Goal: Information Seeking & Learning: Understand process/instructions

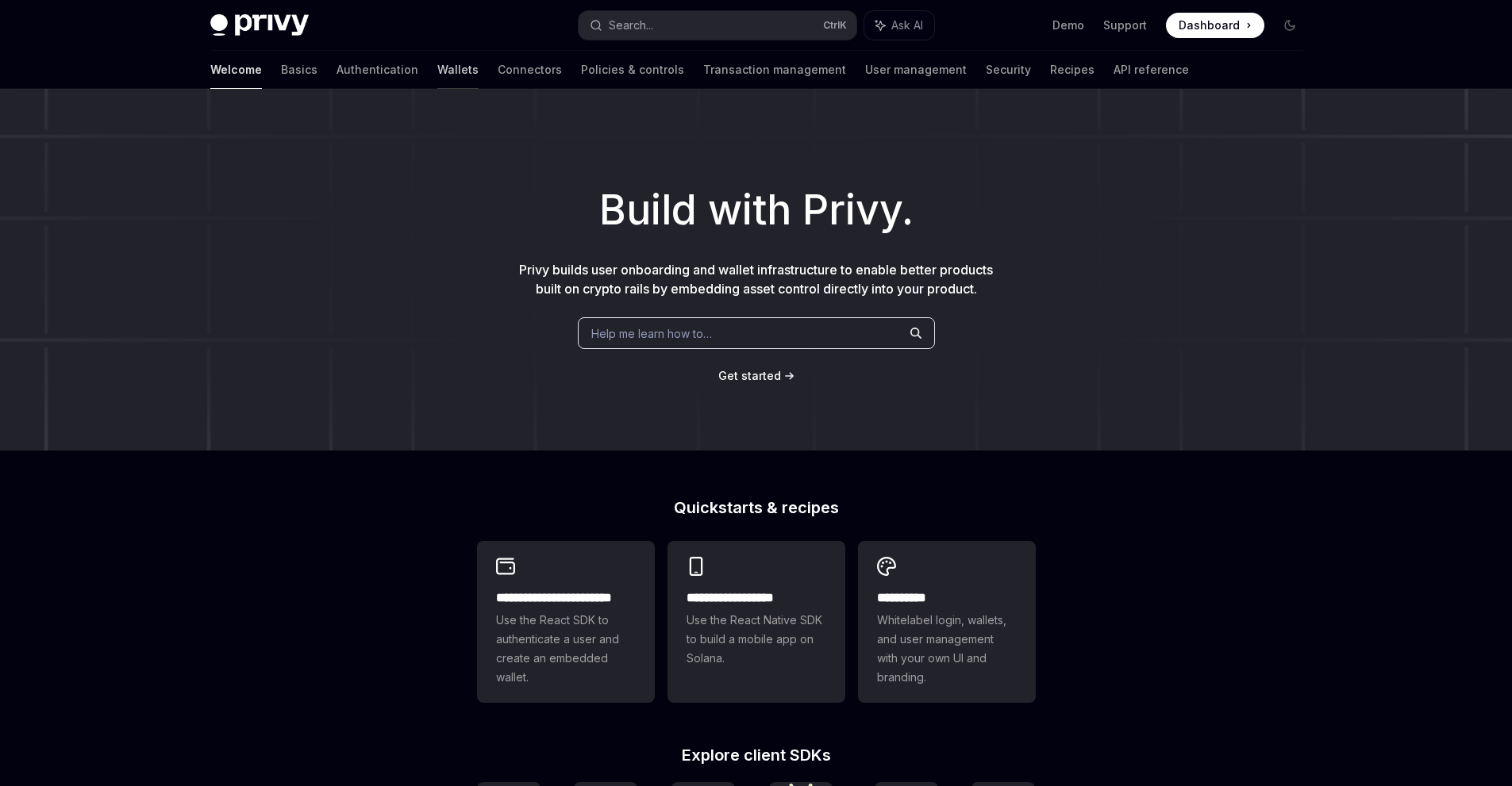
click at [437, 64] on link "Wallets" at bounding box center [457, 70] width 42 height 38
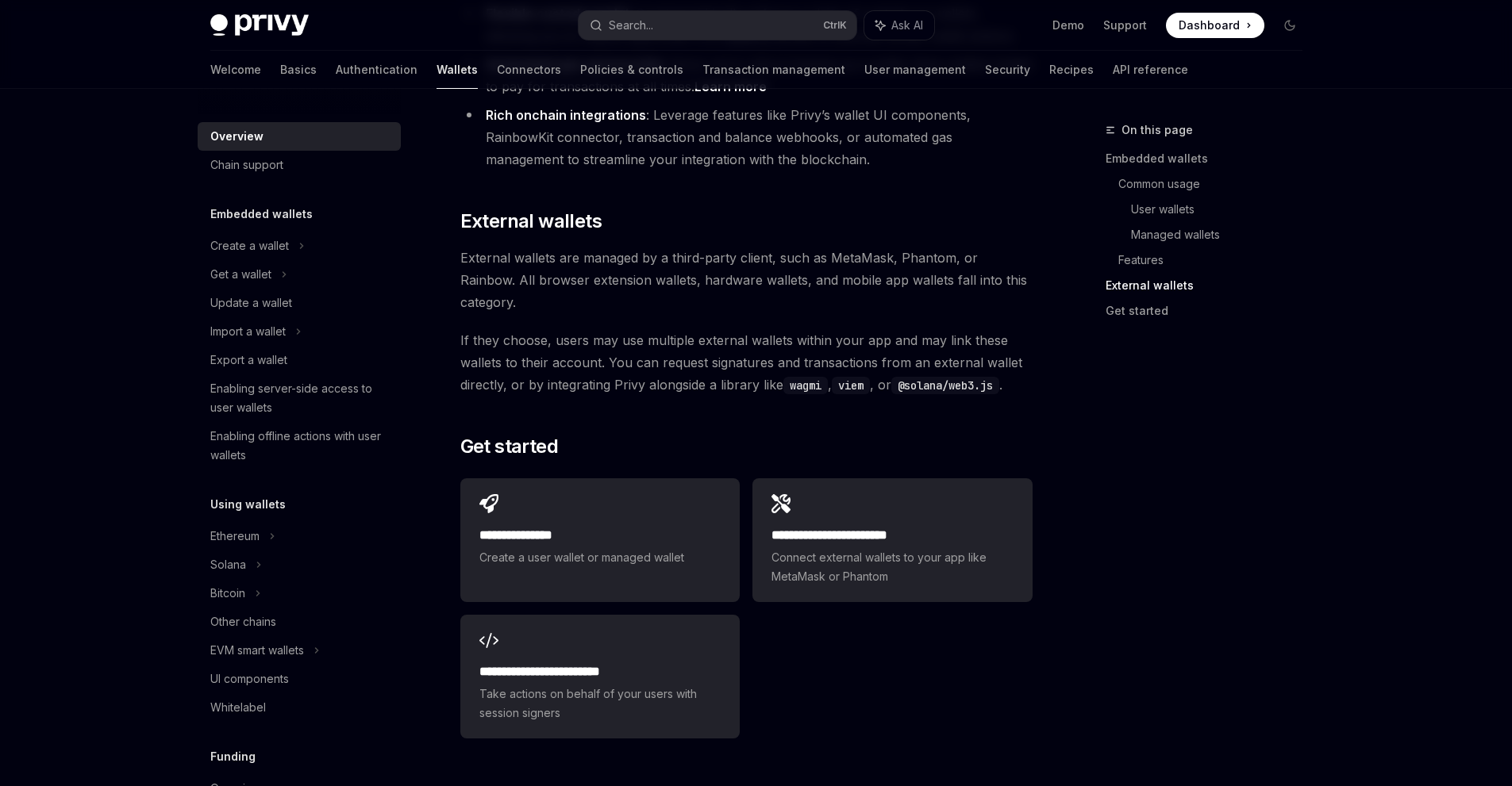
scroll to position [2373, 0]
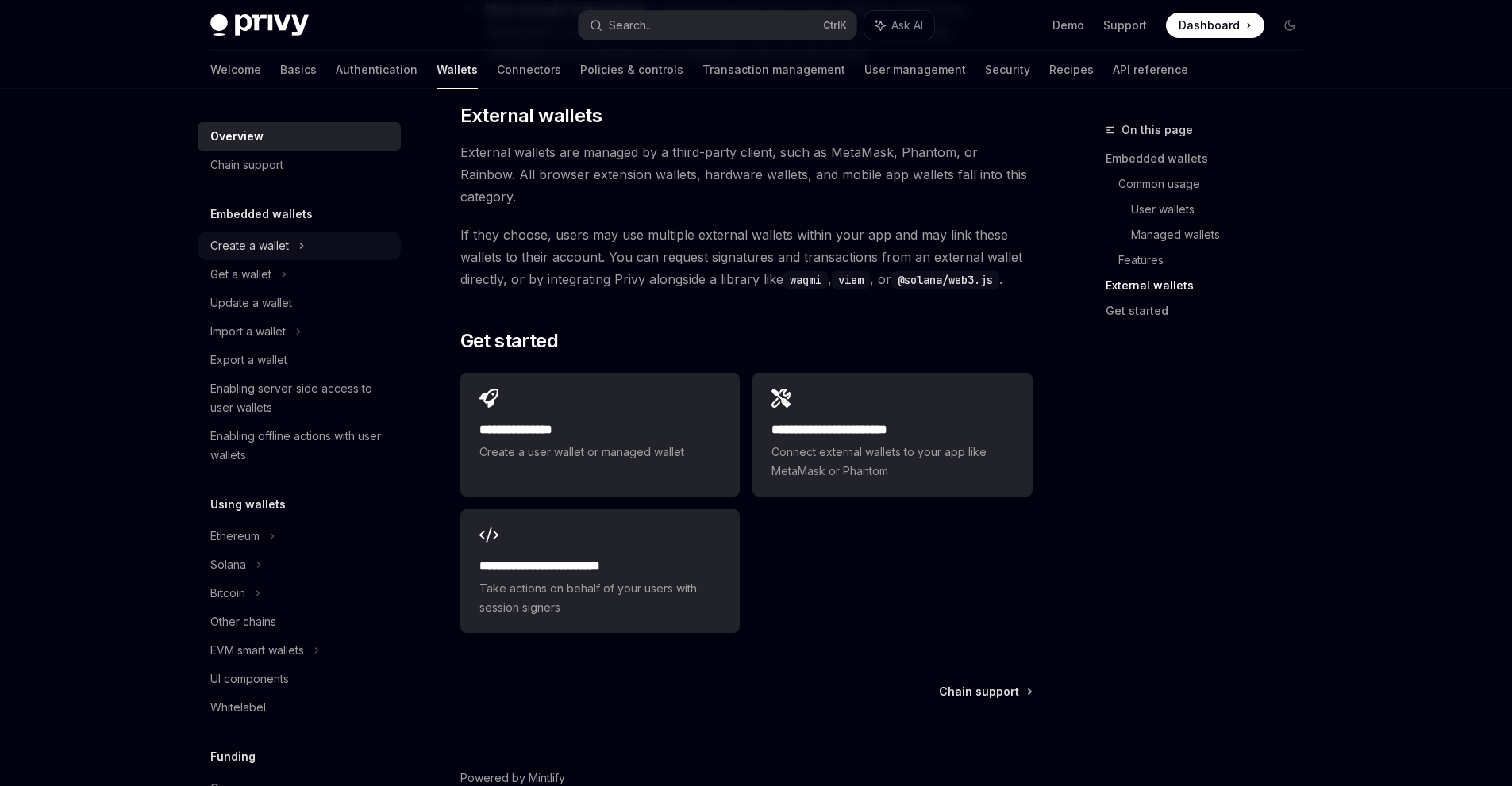
click at [288, 256] on div "Create a wallet" at bounding box center [299, 247] width 203 height 29
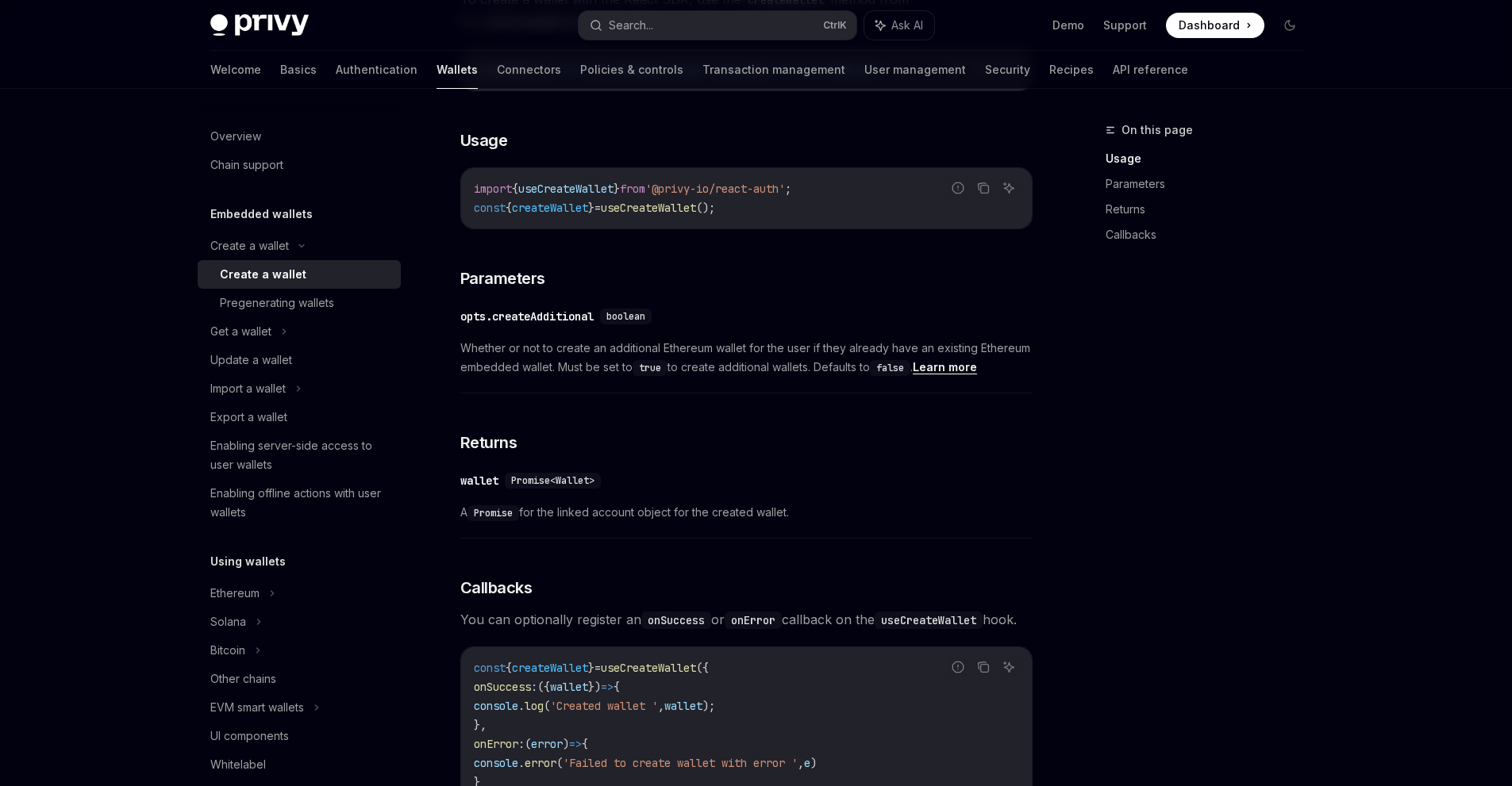
scroll to position [556, 0]
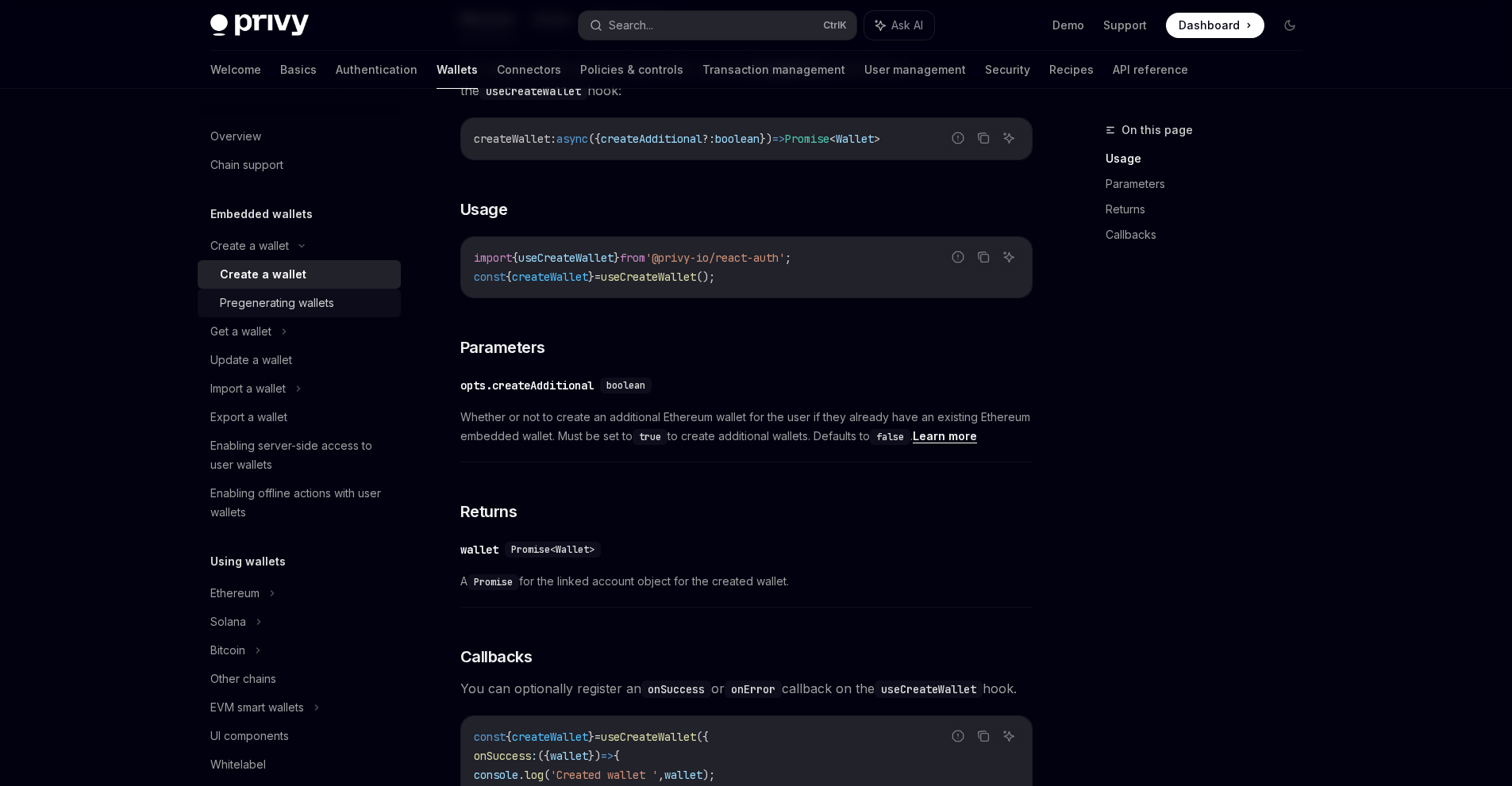
click at [302, 302] on div "Pregenerating wallets" at bounding box center [276, 304] width 114 height 19
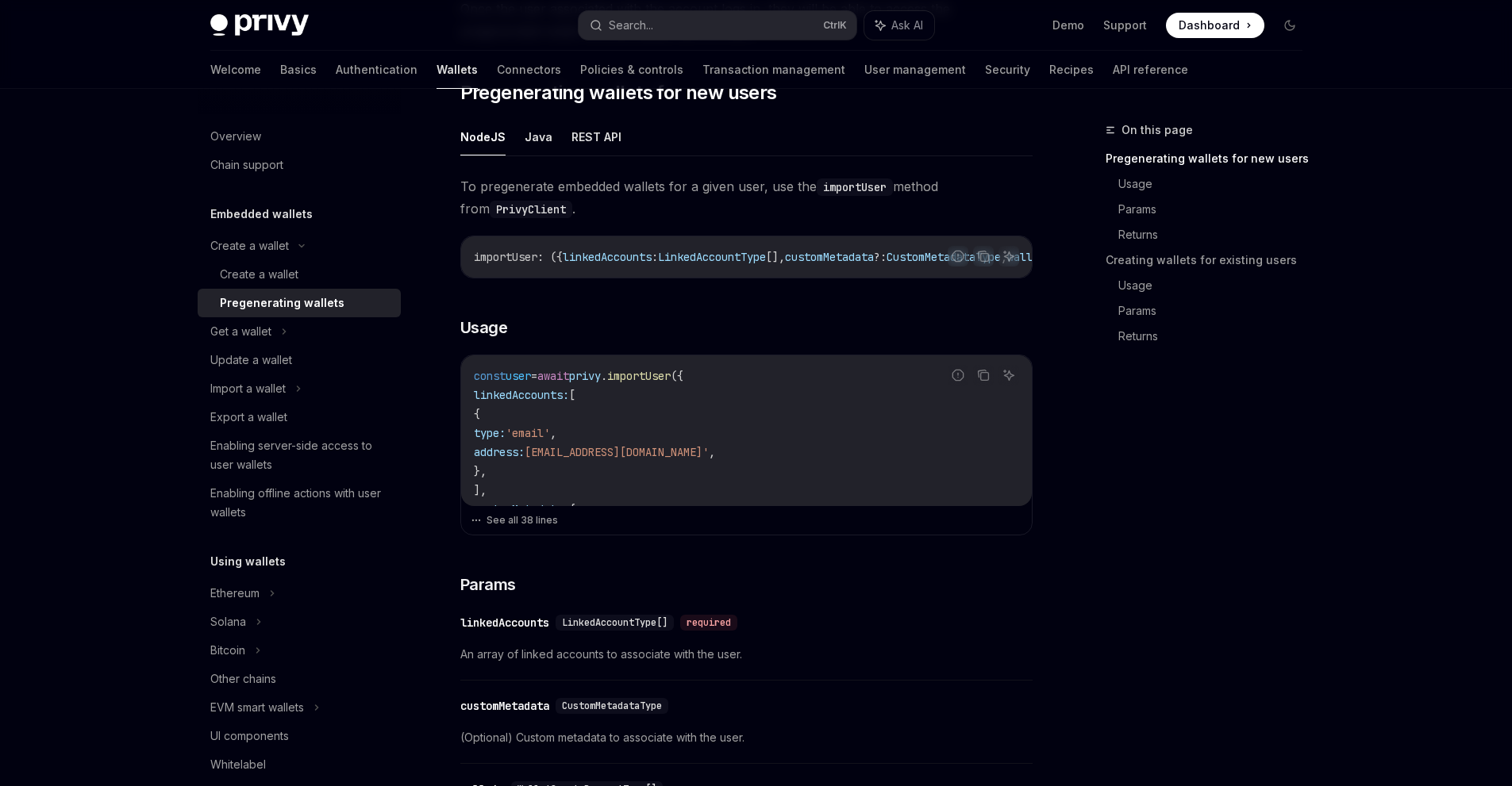
scroll to position [476, 0]
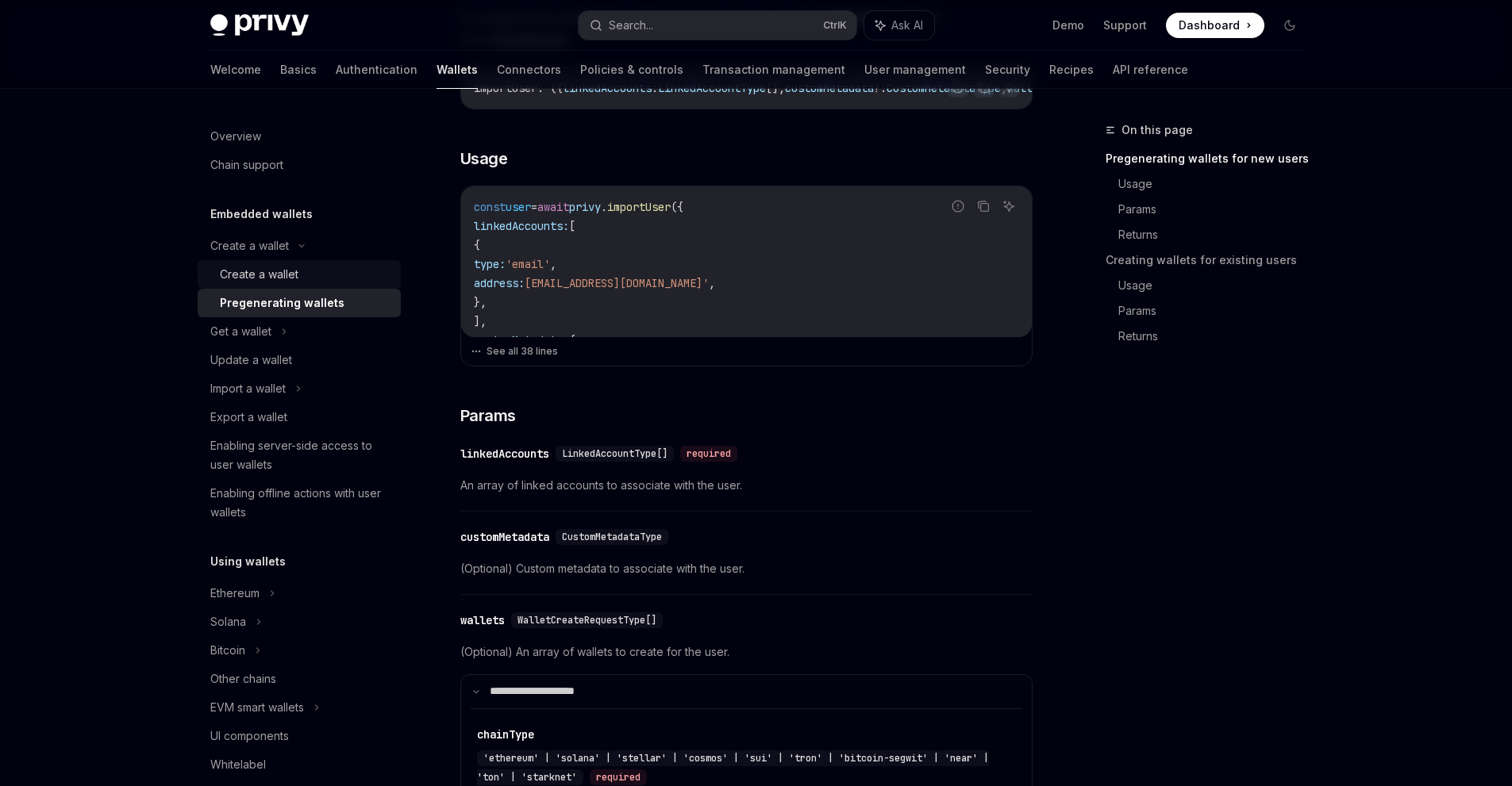
click at [307, 270] on div "Create a wallet" at bounding box center [305, 275] width 171 height 19
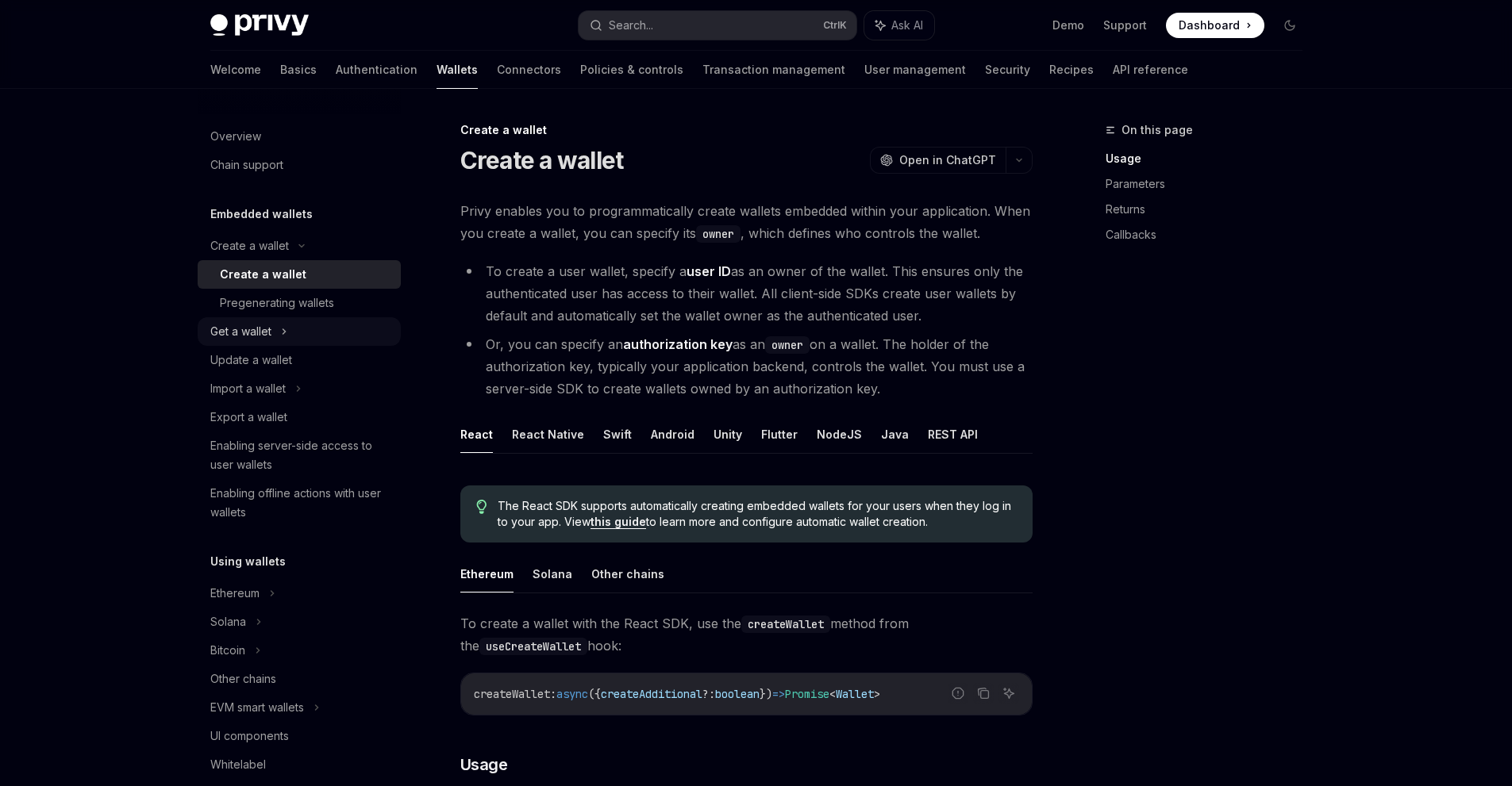
click at [267, 323] on div "Get a wallet" at bounding box center [241, 332] width 61 height 19
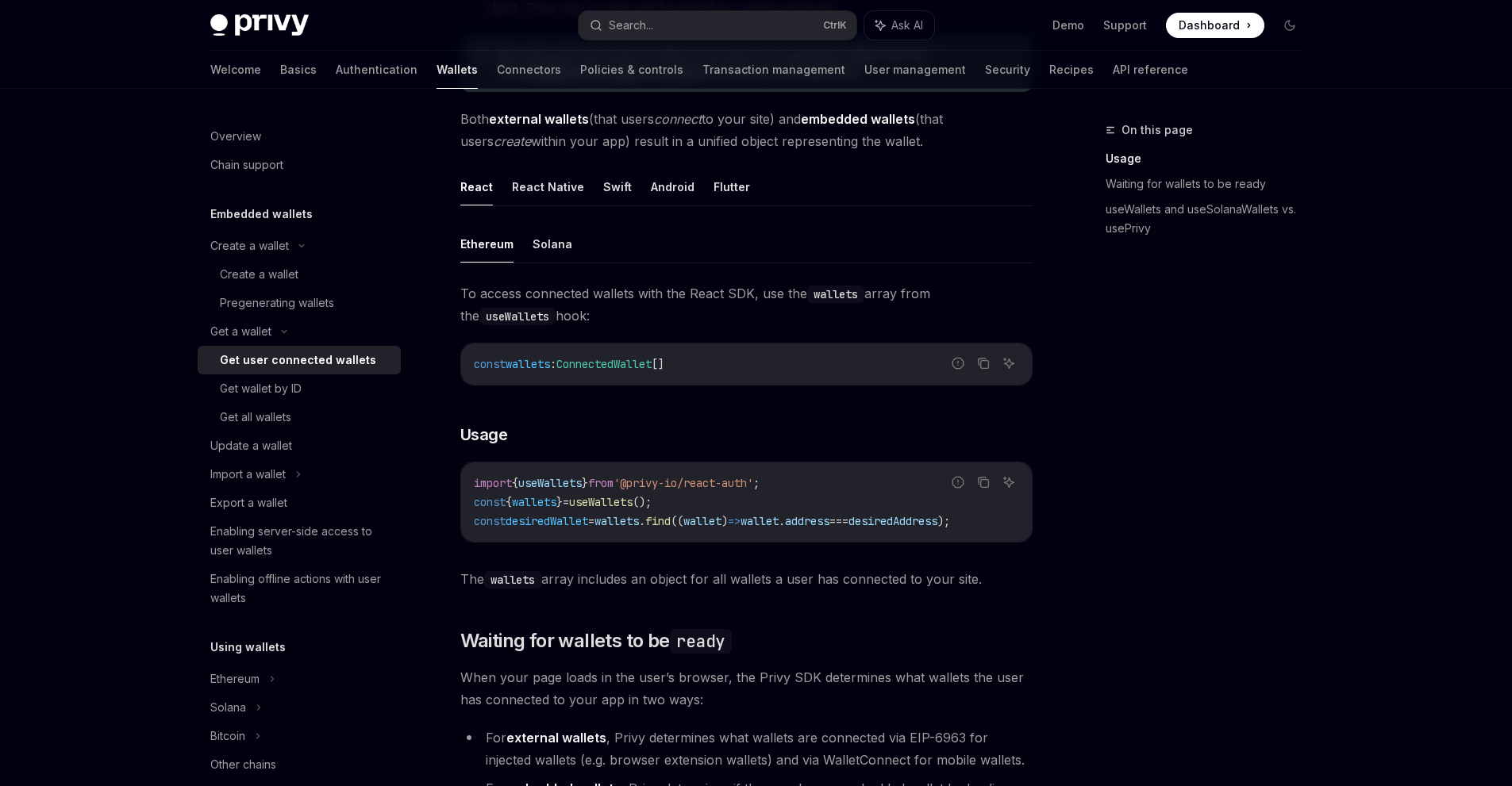
scroll to position [556, 0]
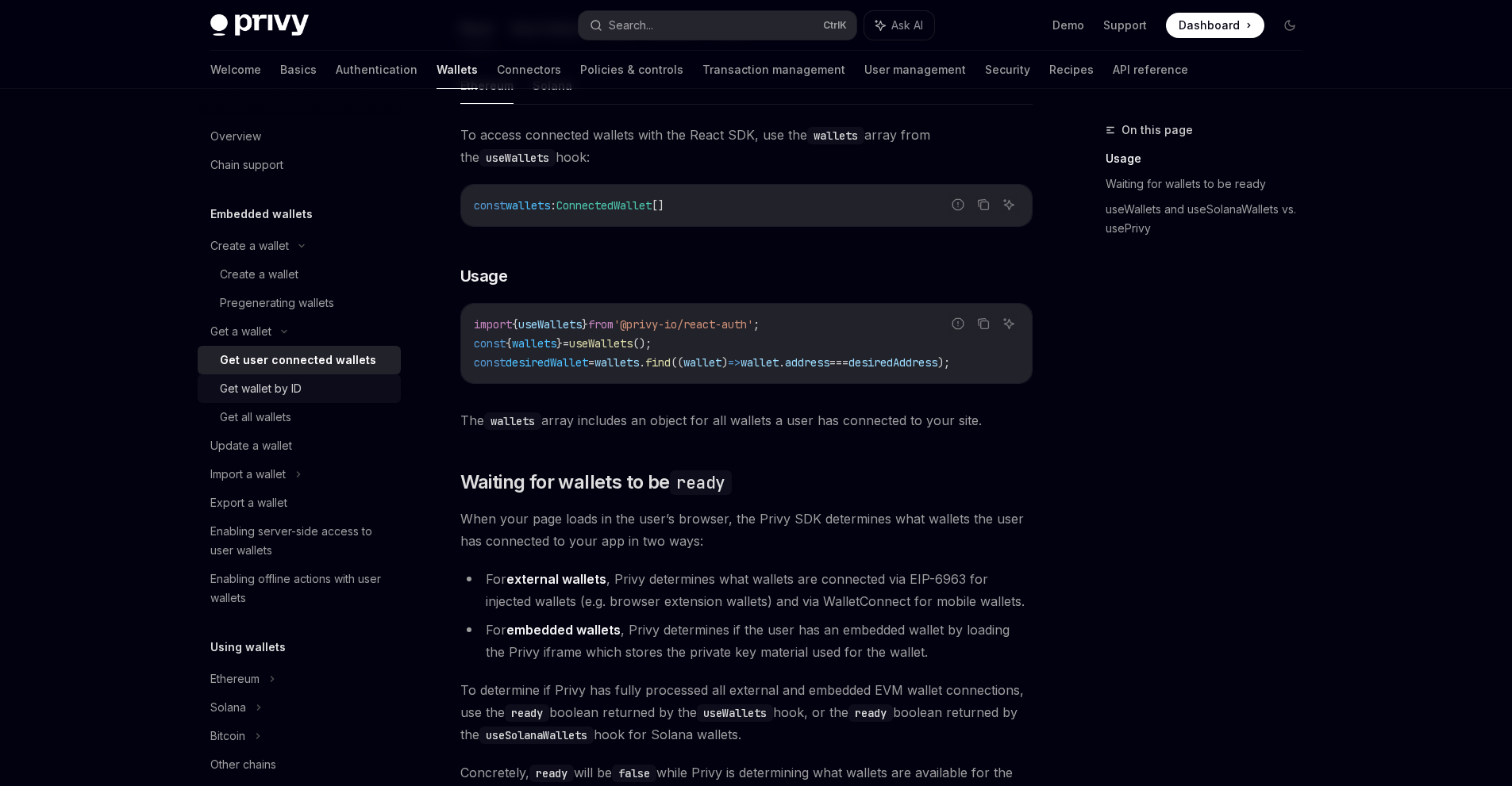
click at [314, 386] on div "Get wallet by ID" at bounding box center [305, 389] width 171 height 19
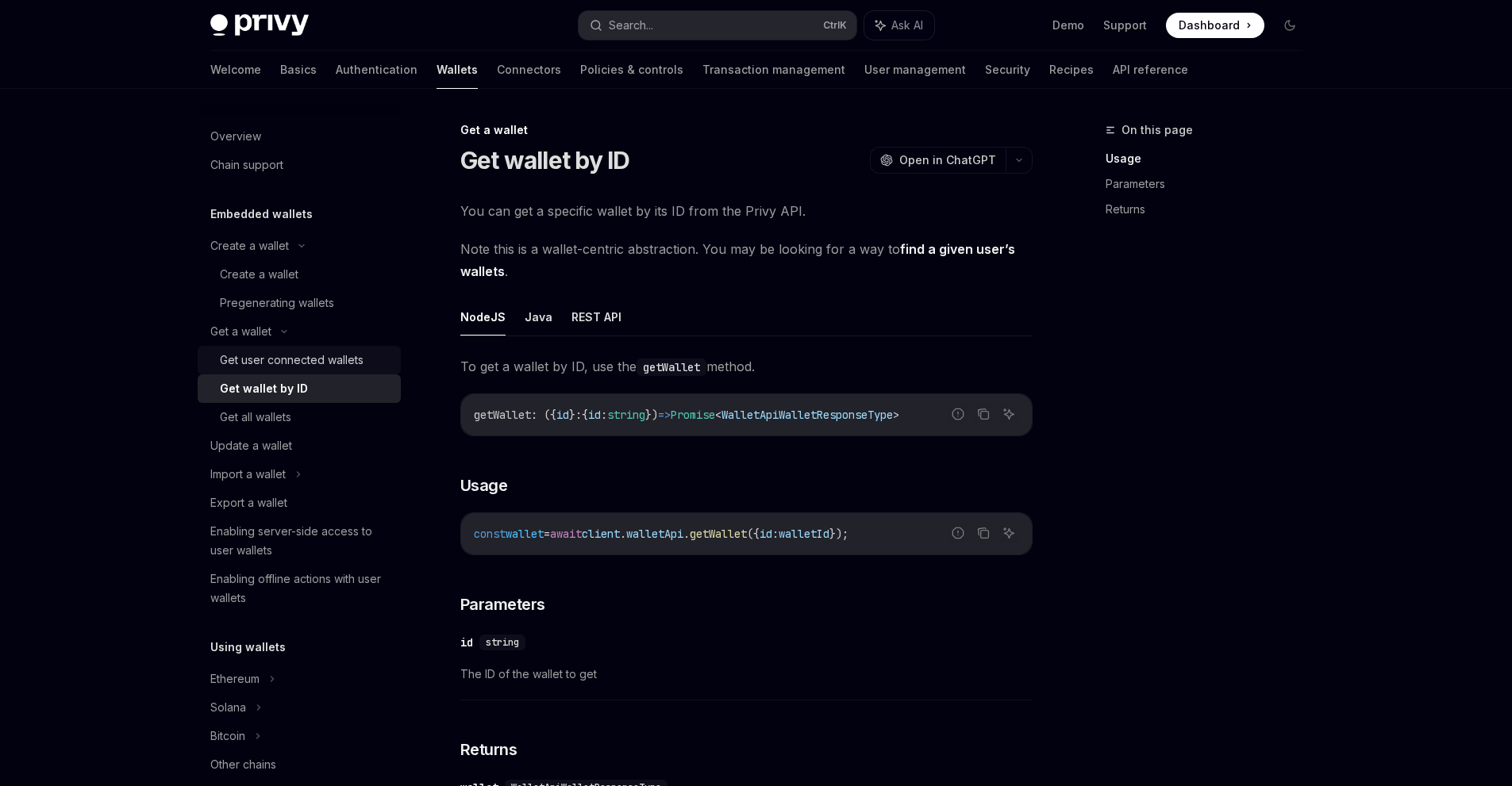
click at [326, 361] on div "Get user connected wallets" at bounding box center [291, 361] width 144 height 19
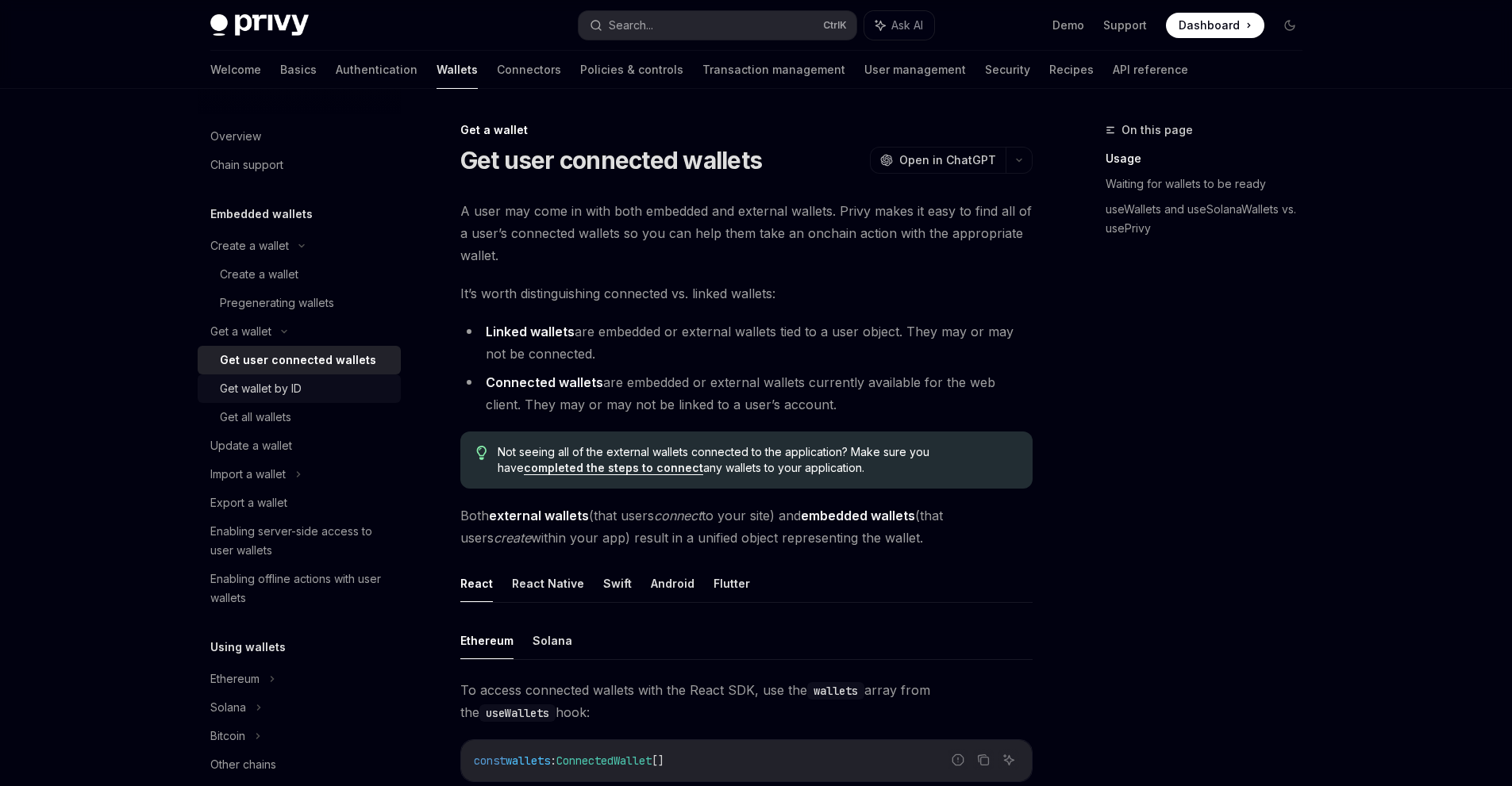
click at [318, 396] on div "Get wallet by ID" at bounding box center [305, 389] width 171 height 19
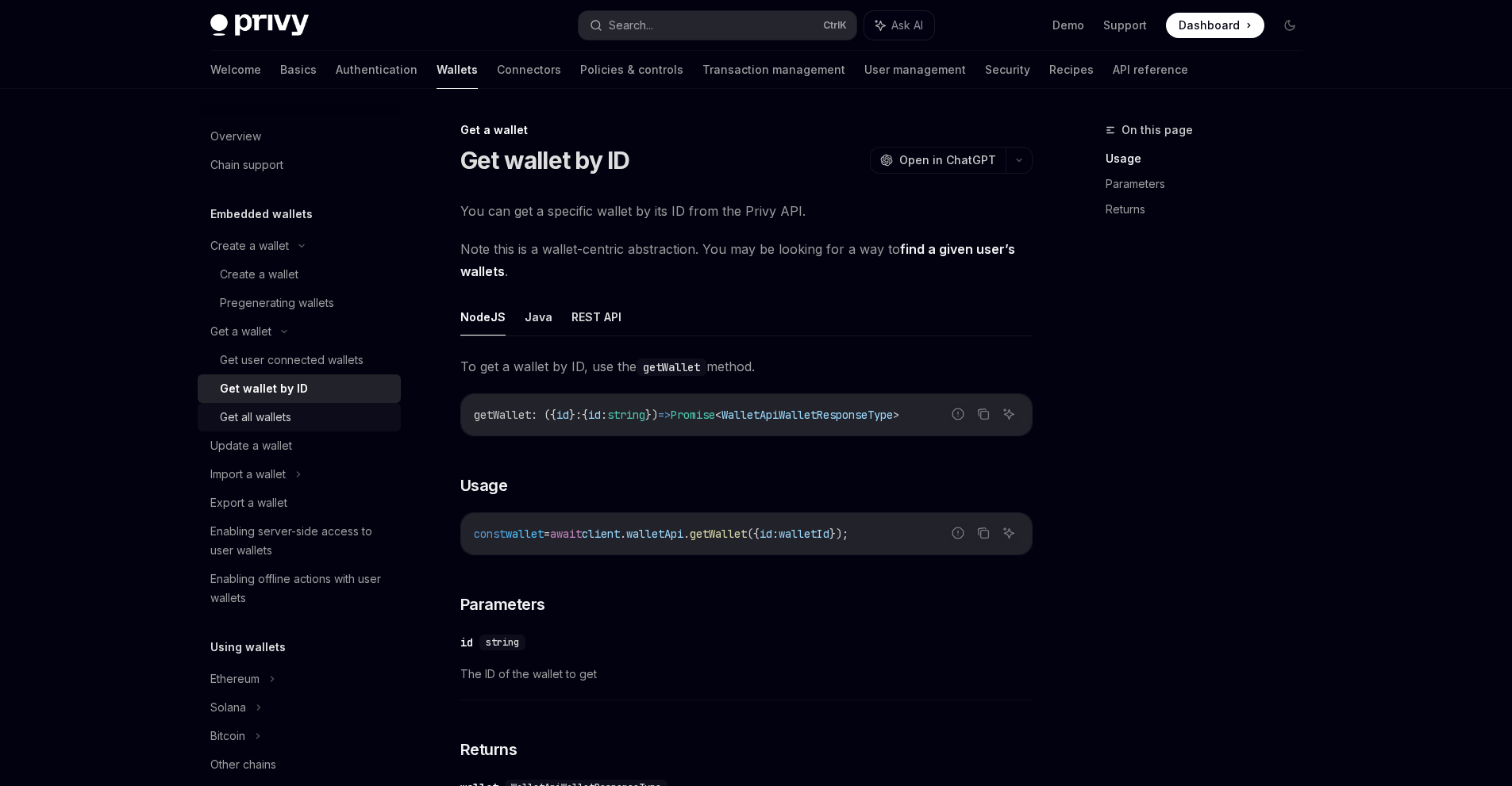
click at [301, 423] on div "Get all wallets" at bounding box center [305, 418] width 171 height 19
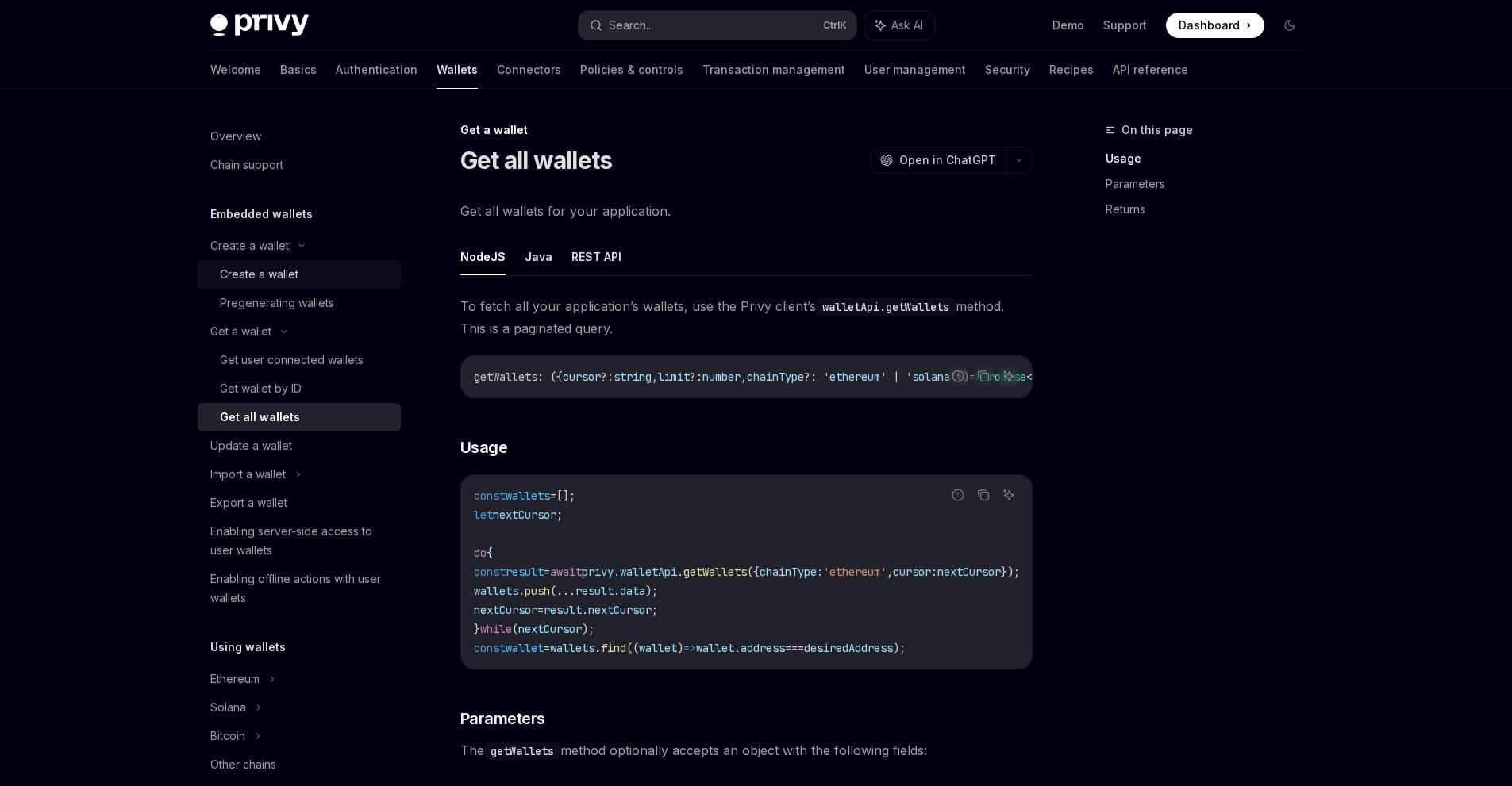
click at [283, 273] on div "Create a wallet" at bounding box center [258, 275] width 78 height 19
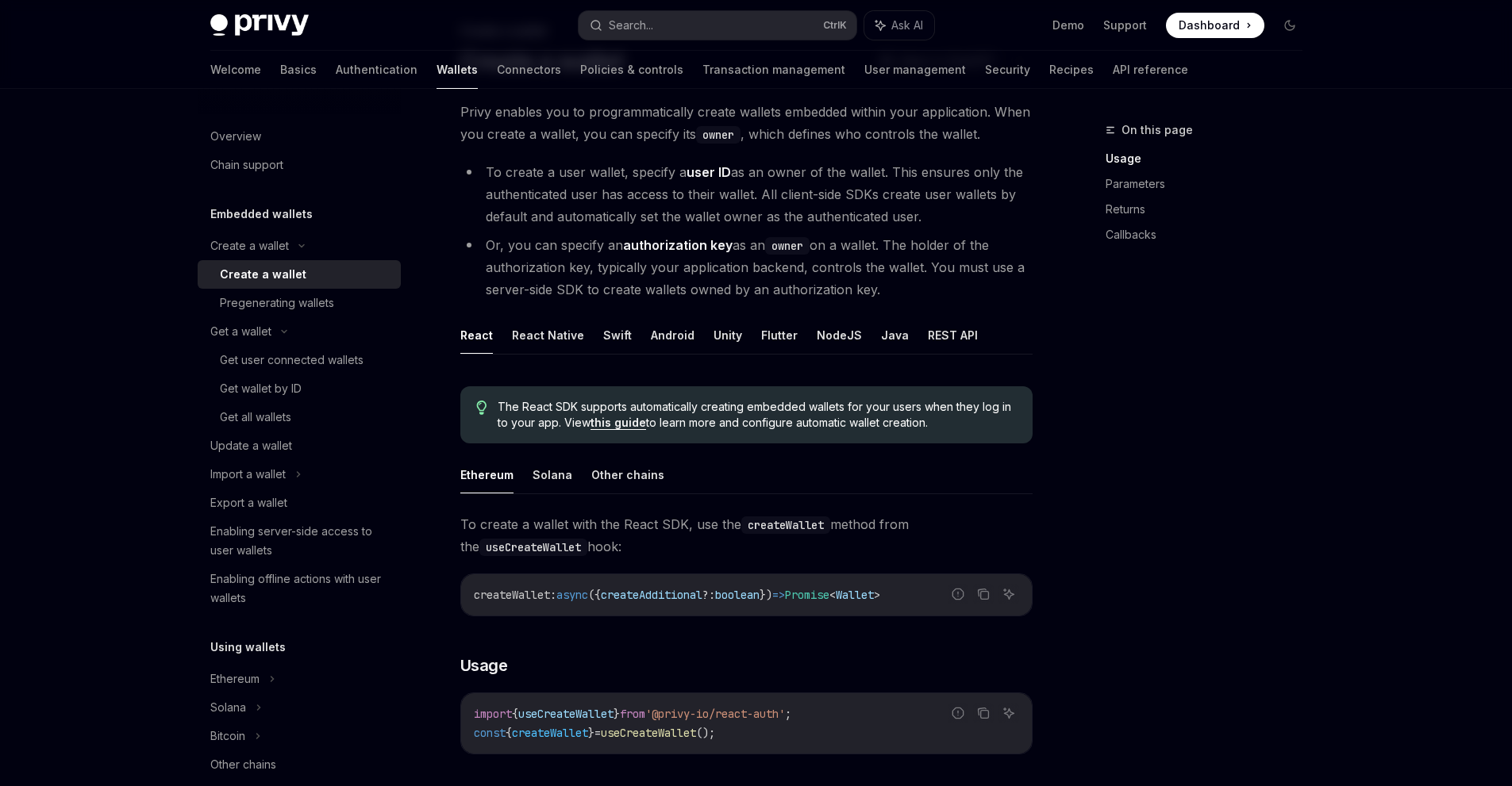
scroll to position [238, 0]
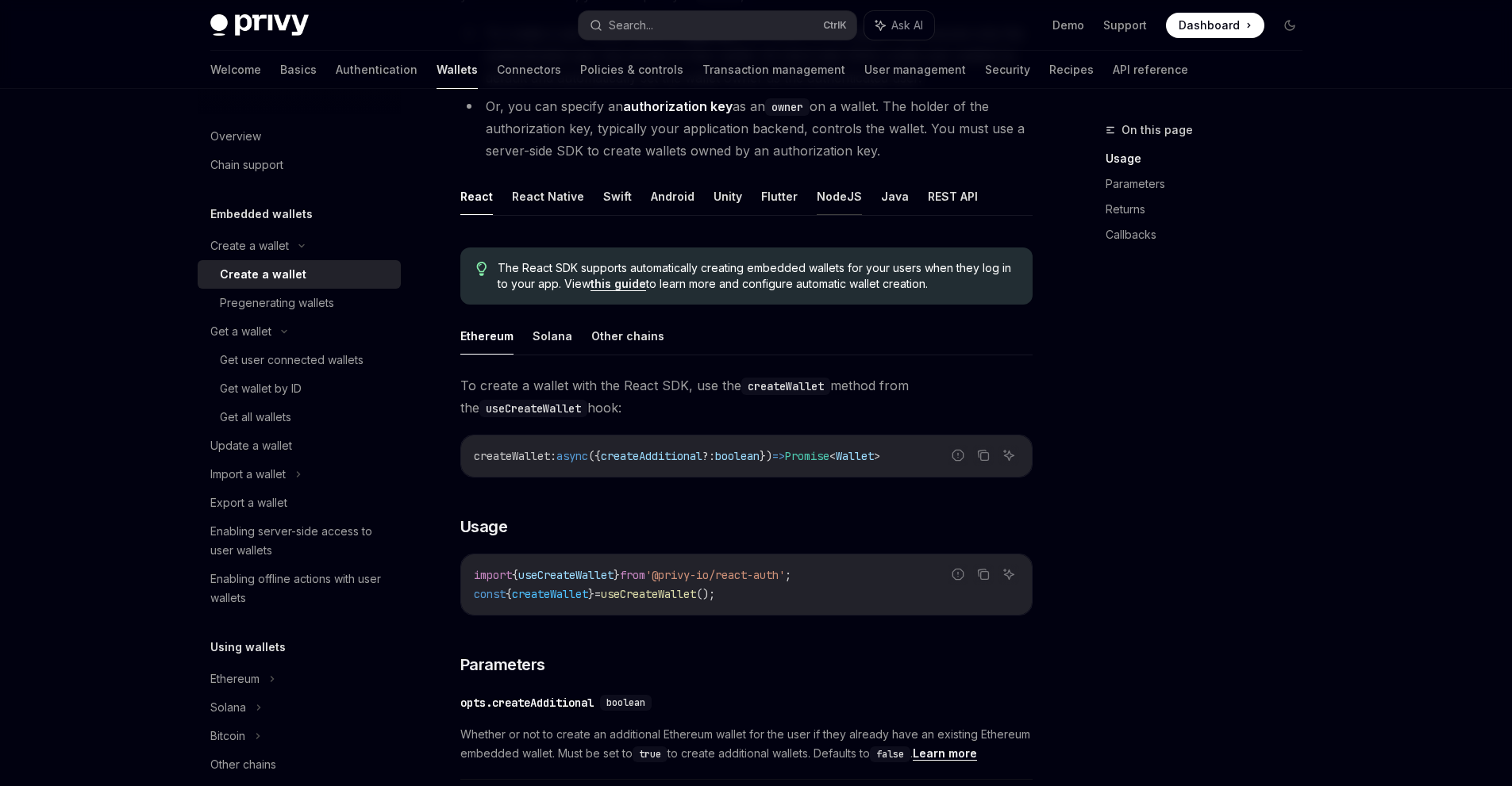
click at [833, 202] on button "NodeJS" at bounding box center [839, 196] width 45 height 38
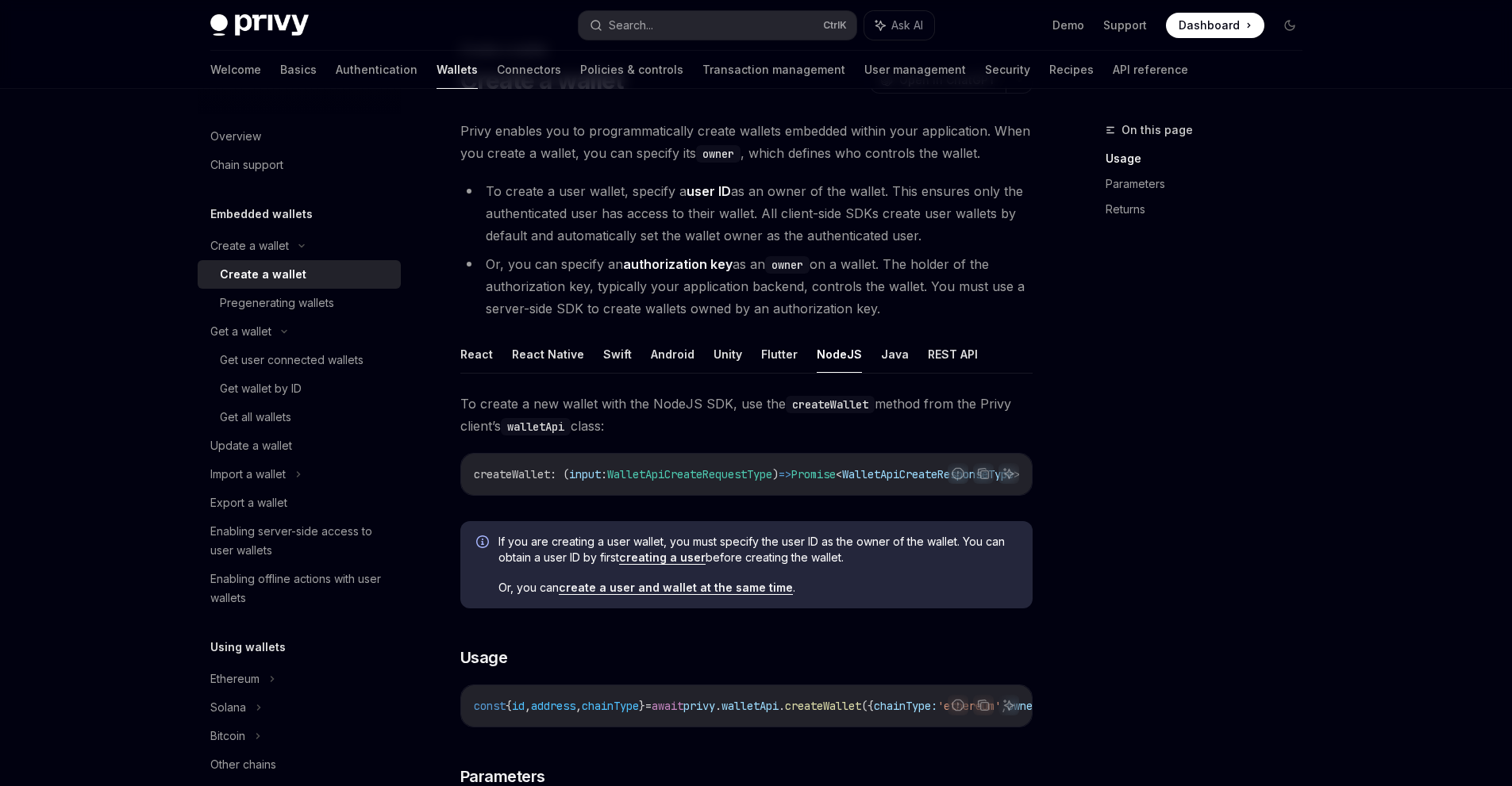
scroll to position [79, 0]
click at [472, 357] on button "React" at bounding box center [477, 355] width 33 height 38
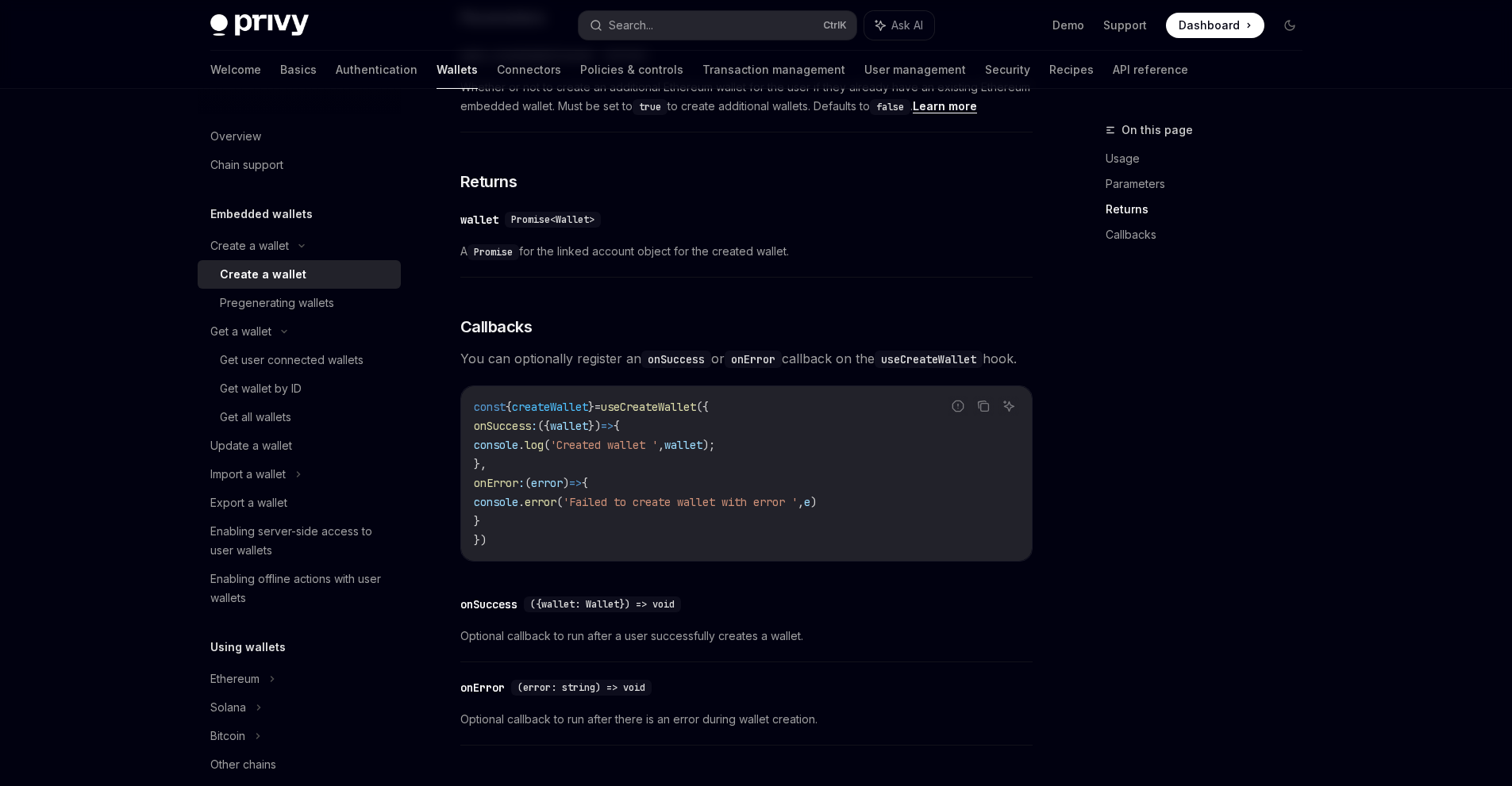
scroll to position [1032, 0]
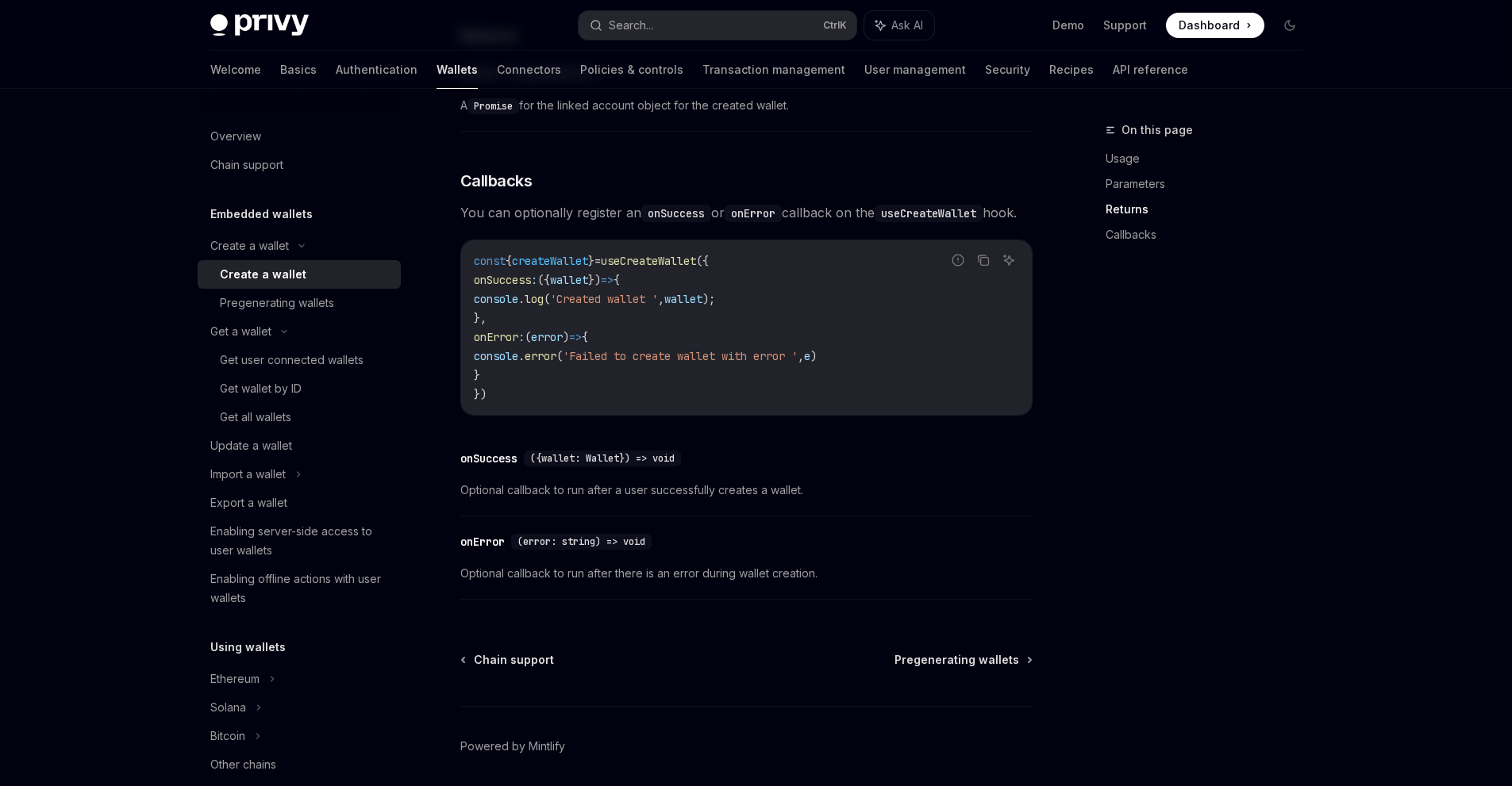
click at [686, 268] on span "useCreateWallet" at bounding box center [648, 261] width 95 height 15
copy span "useCreateWallet"
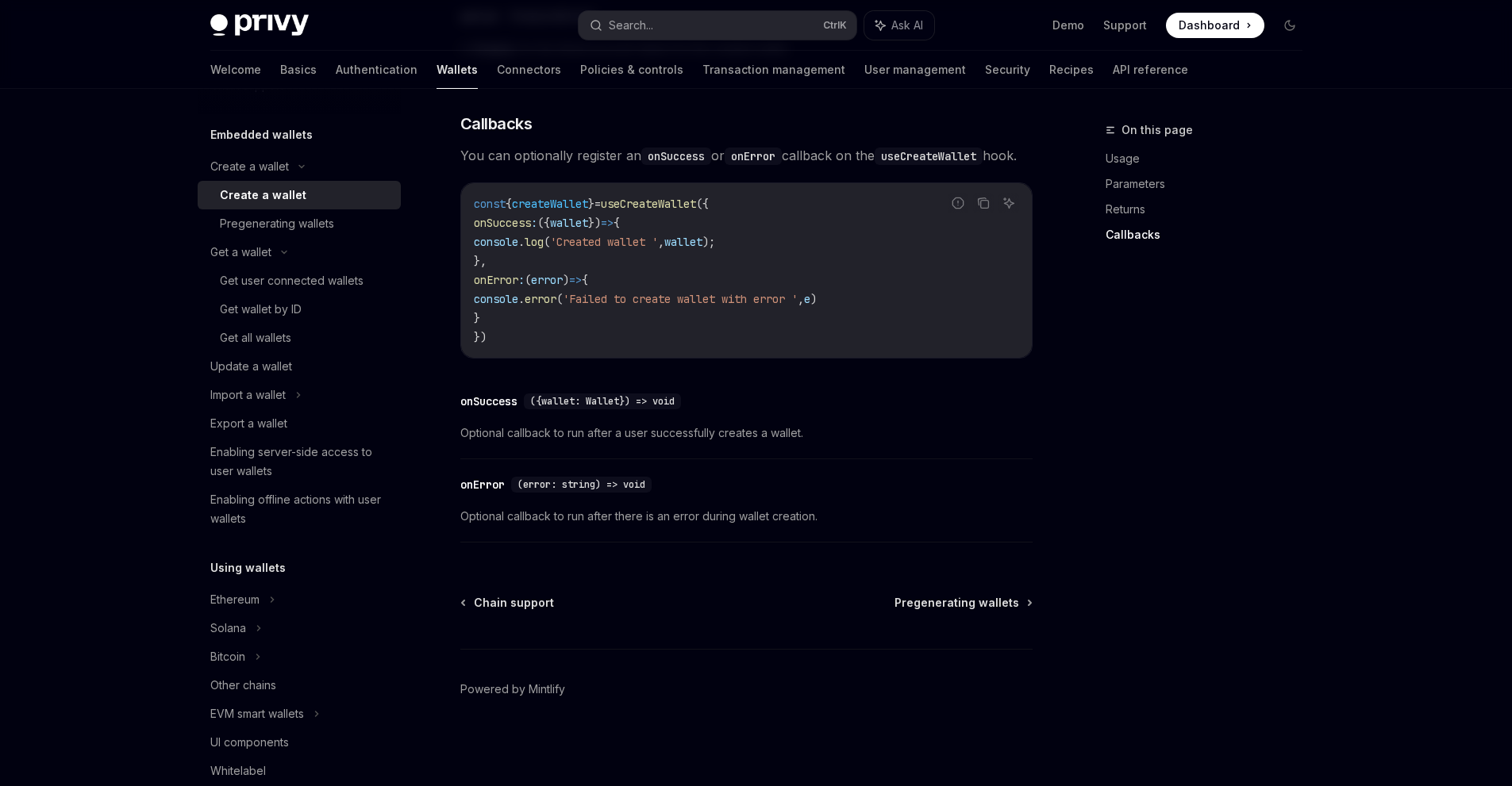
scroll to position [238, 0]
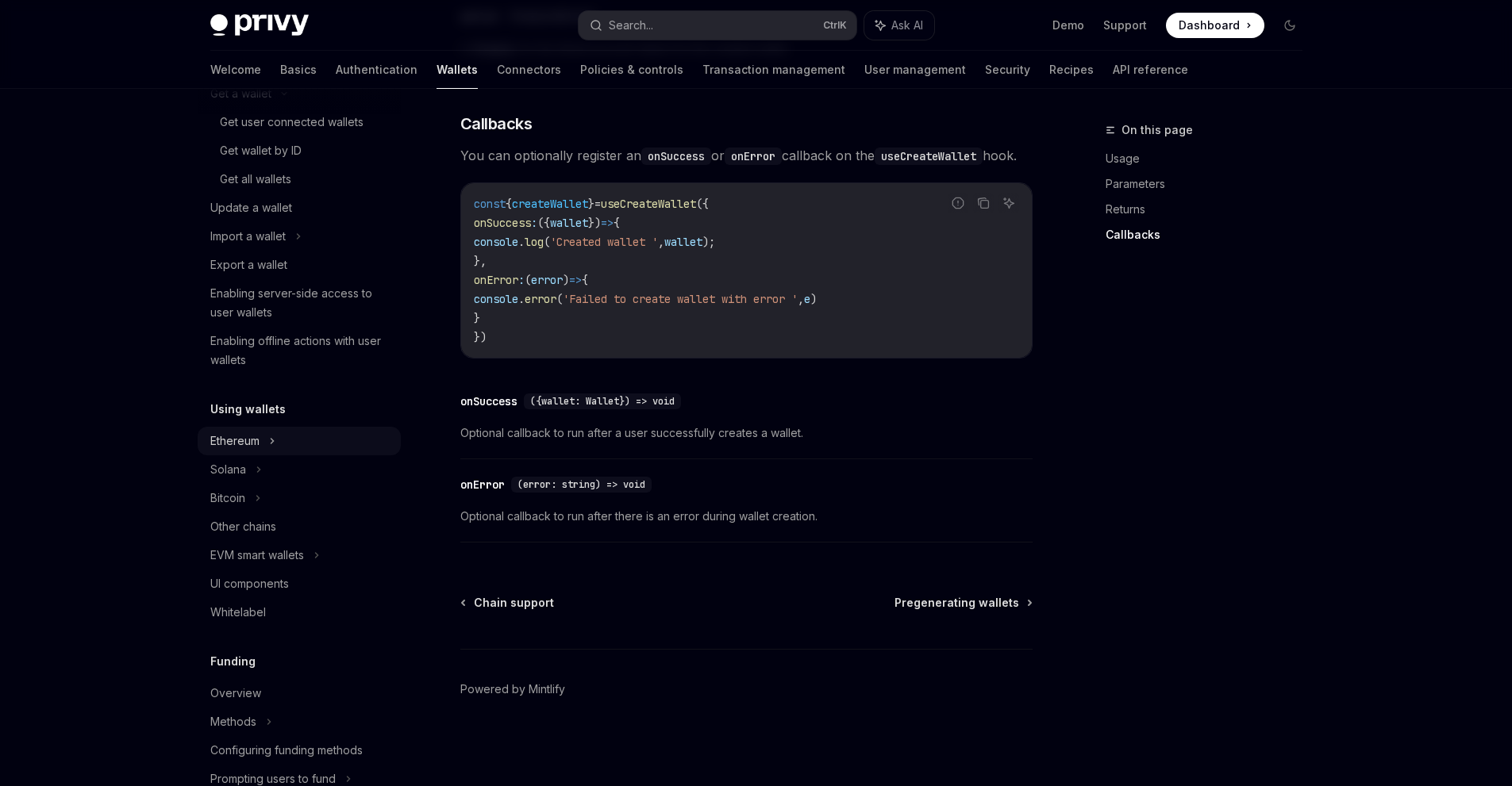
click at [282, 449] on div "Ethereum" at bounding box center [299, 442] width 203 height 29
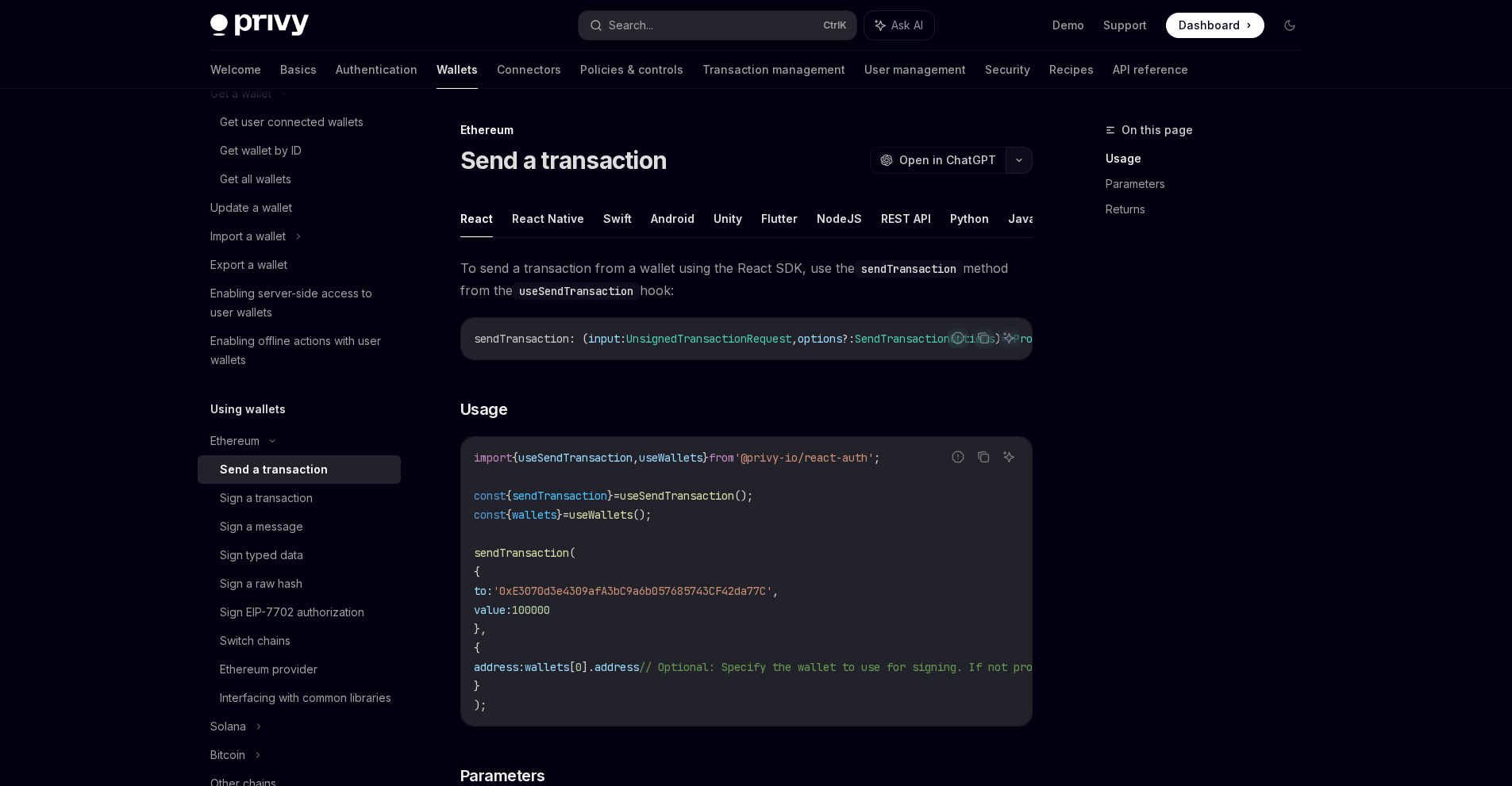
click at [1021, 158] on icon "button" at bounding box center [1019, 160] width 19 height 7
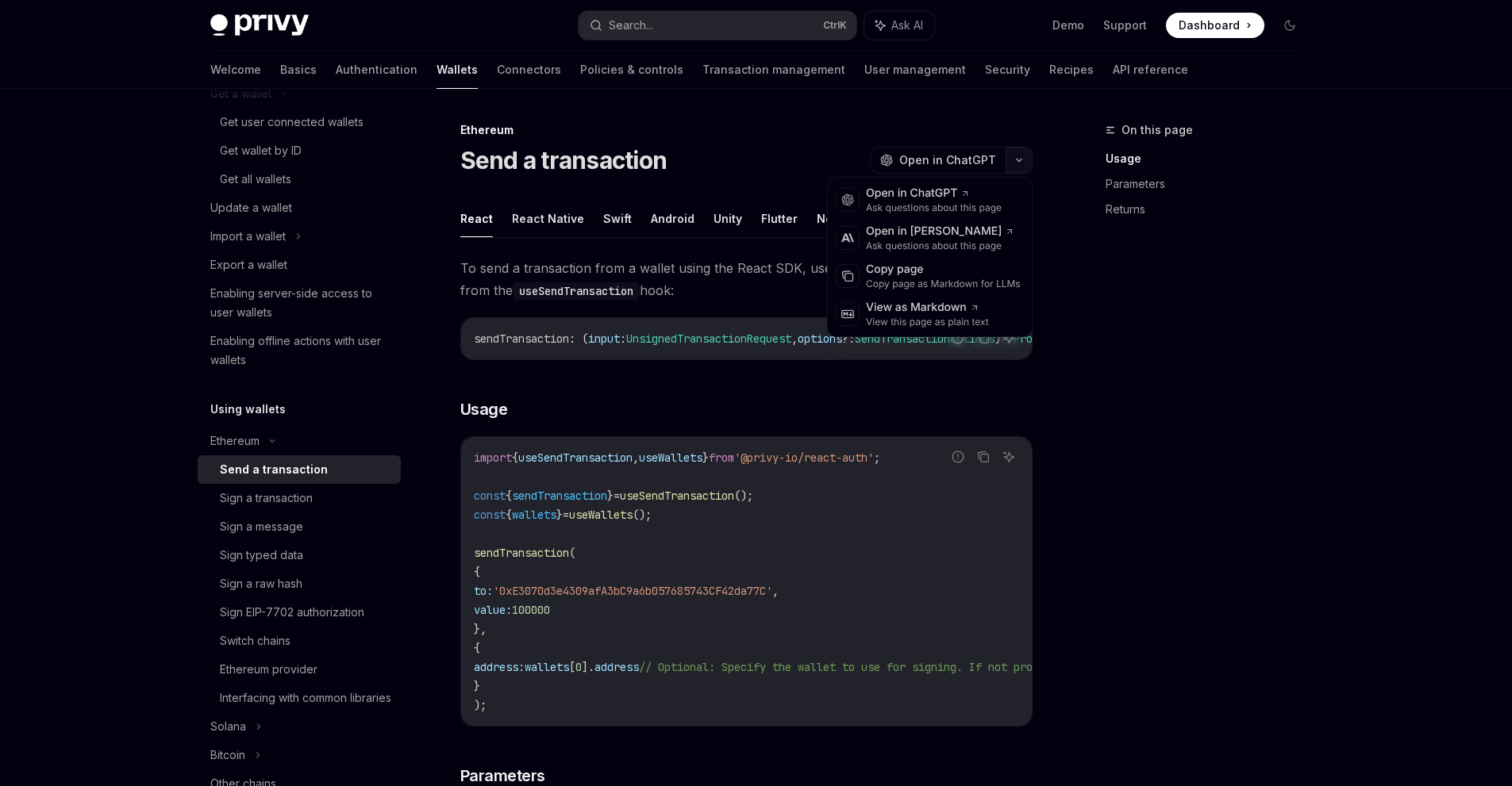
click at [1021, 158] on icon "button" at bounding box center [1019, 160] width 19 height 7
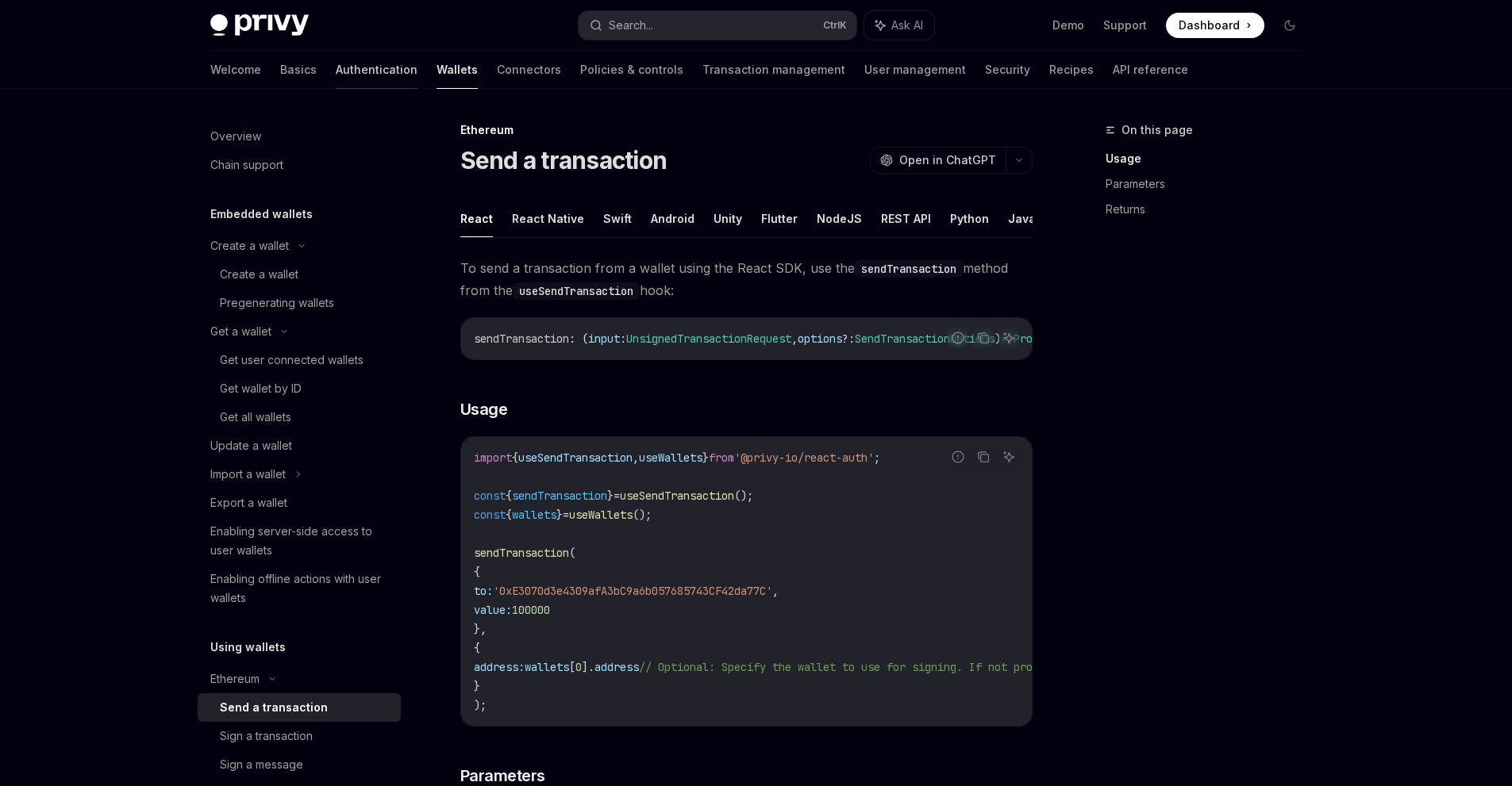
click at [335, 75] on link "Authentication" at bounding box center [376, 70] width 82 height 38
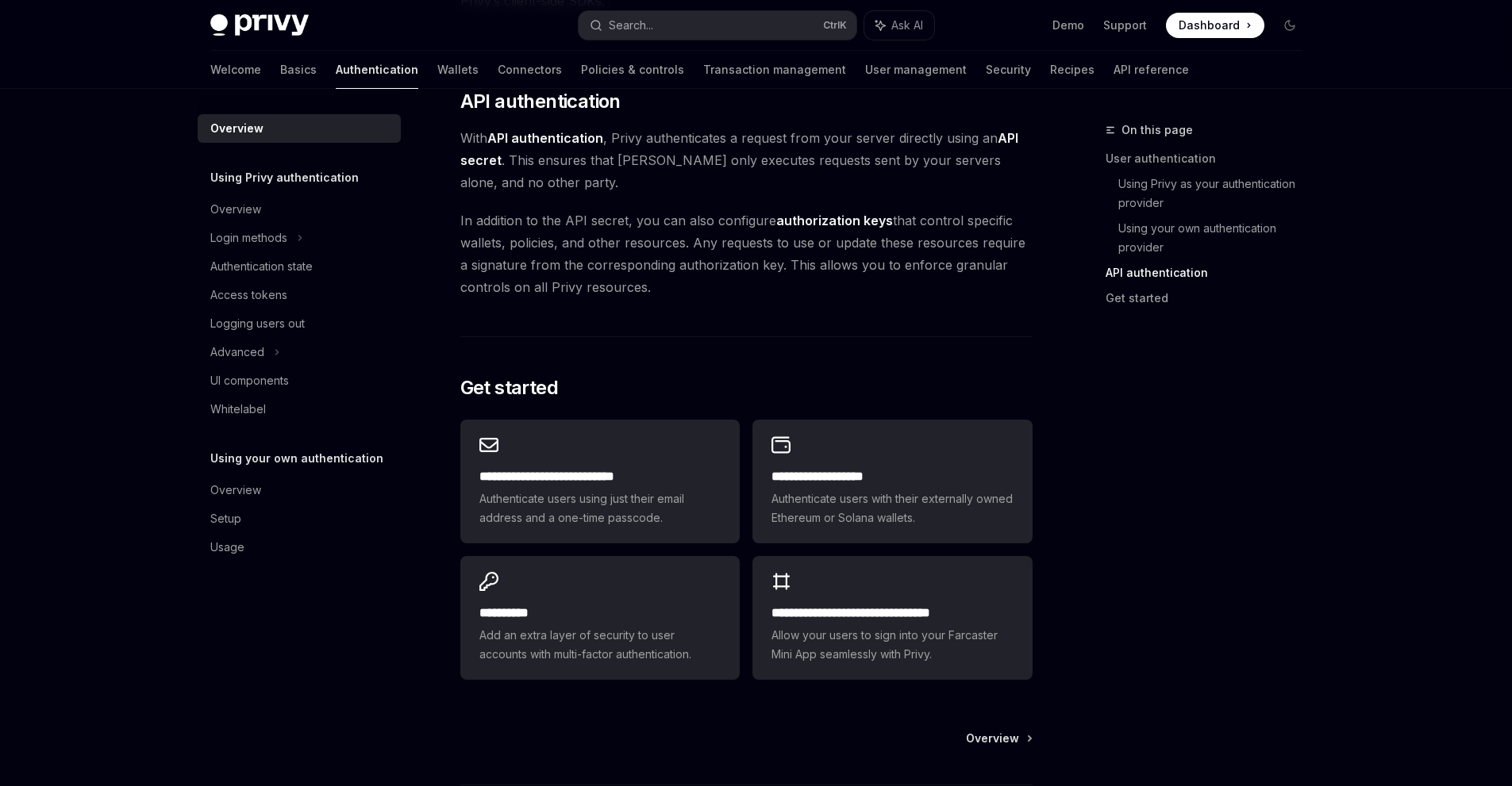
scroll to position [1206, 0]
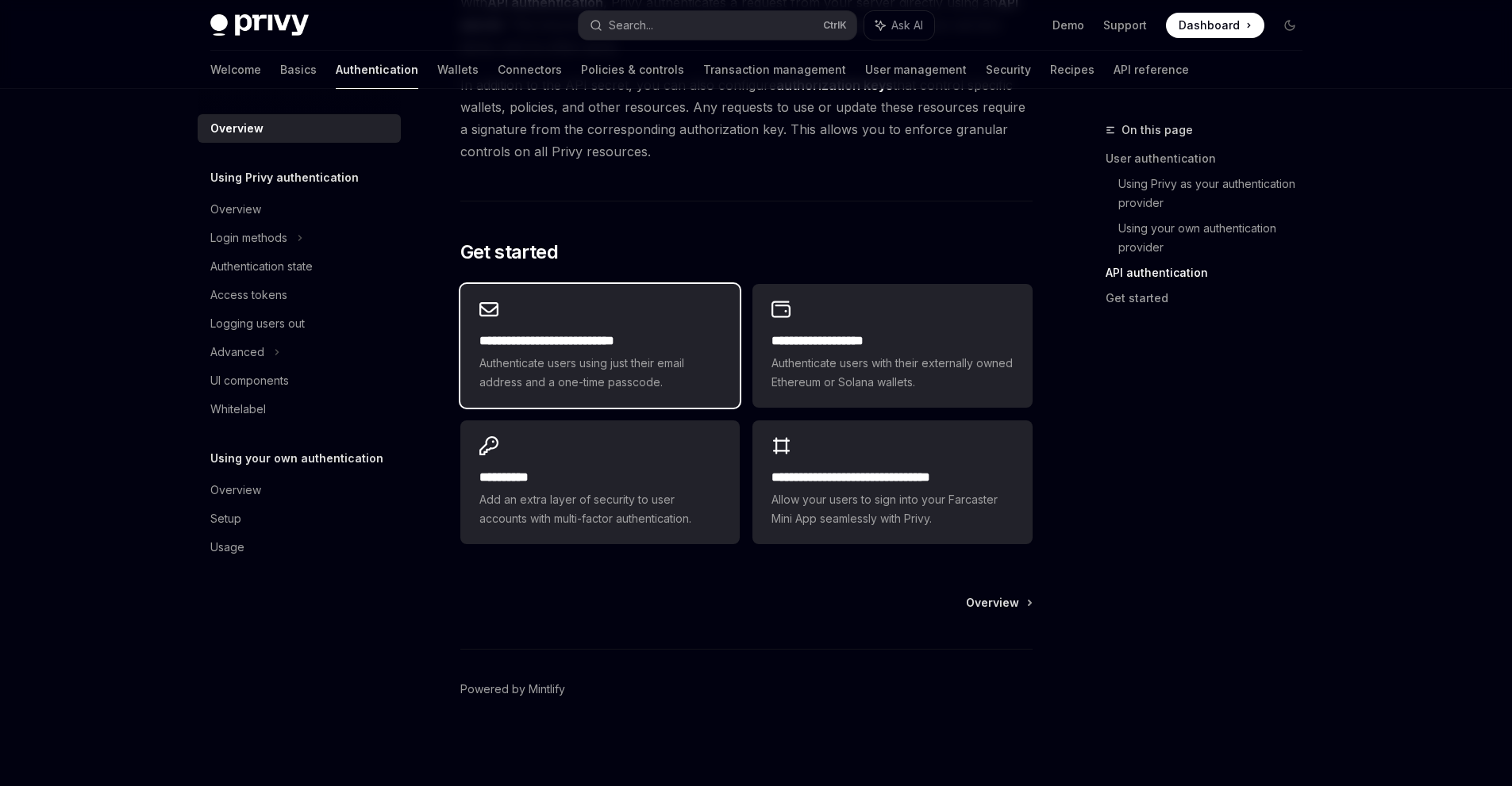
click at [589, 357] on span "Authenticate users using just their email address and a one-time passcode." at bounding box center [600, 372] width 242 height 38
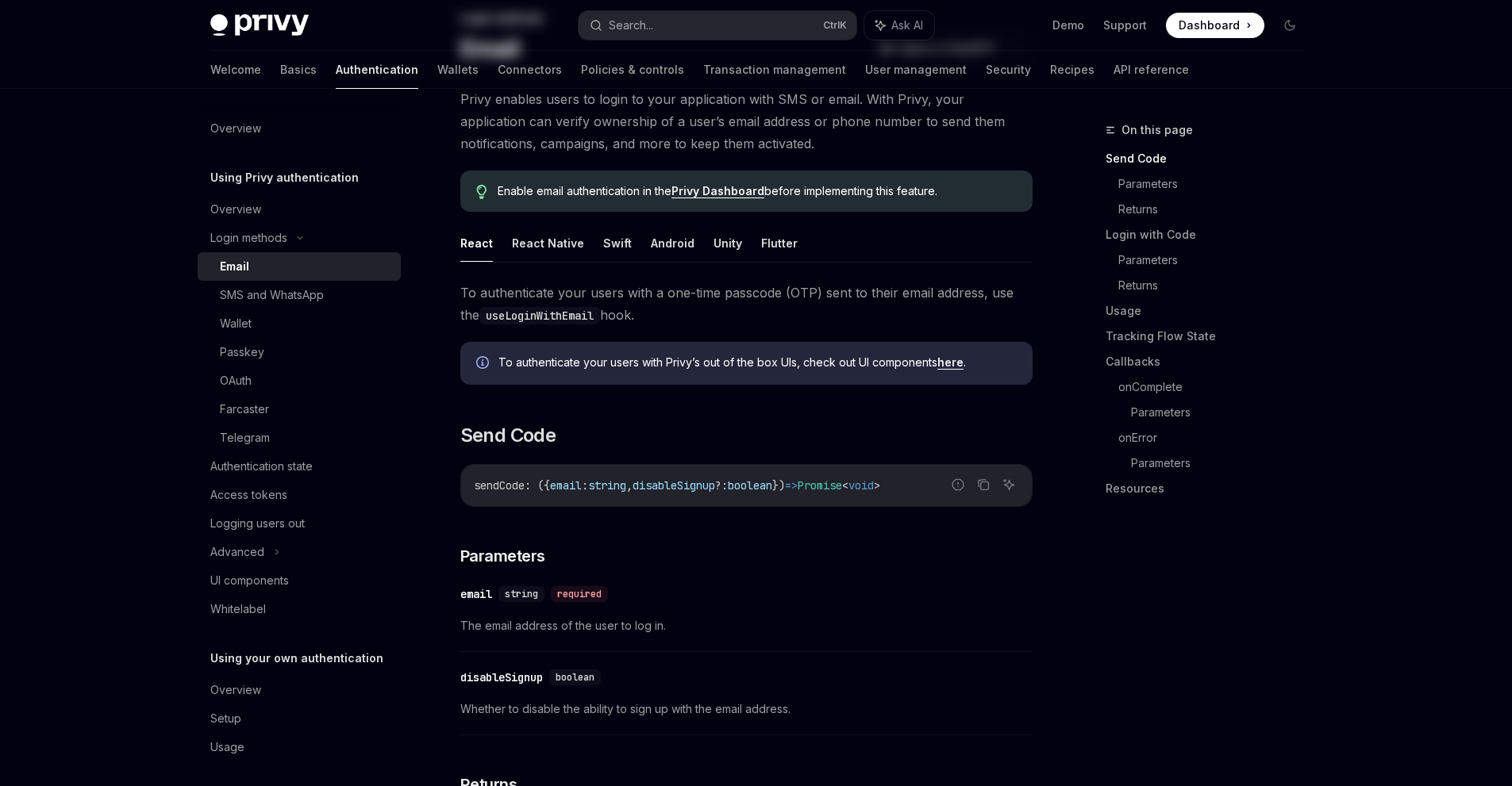
scroll to position [1, 0]
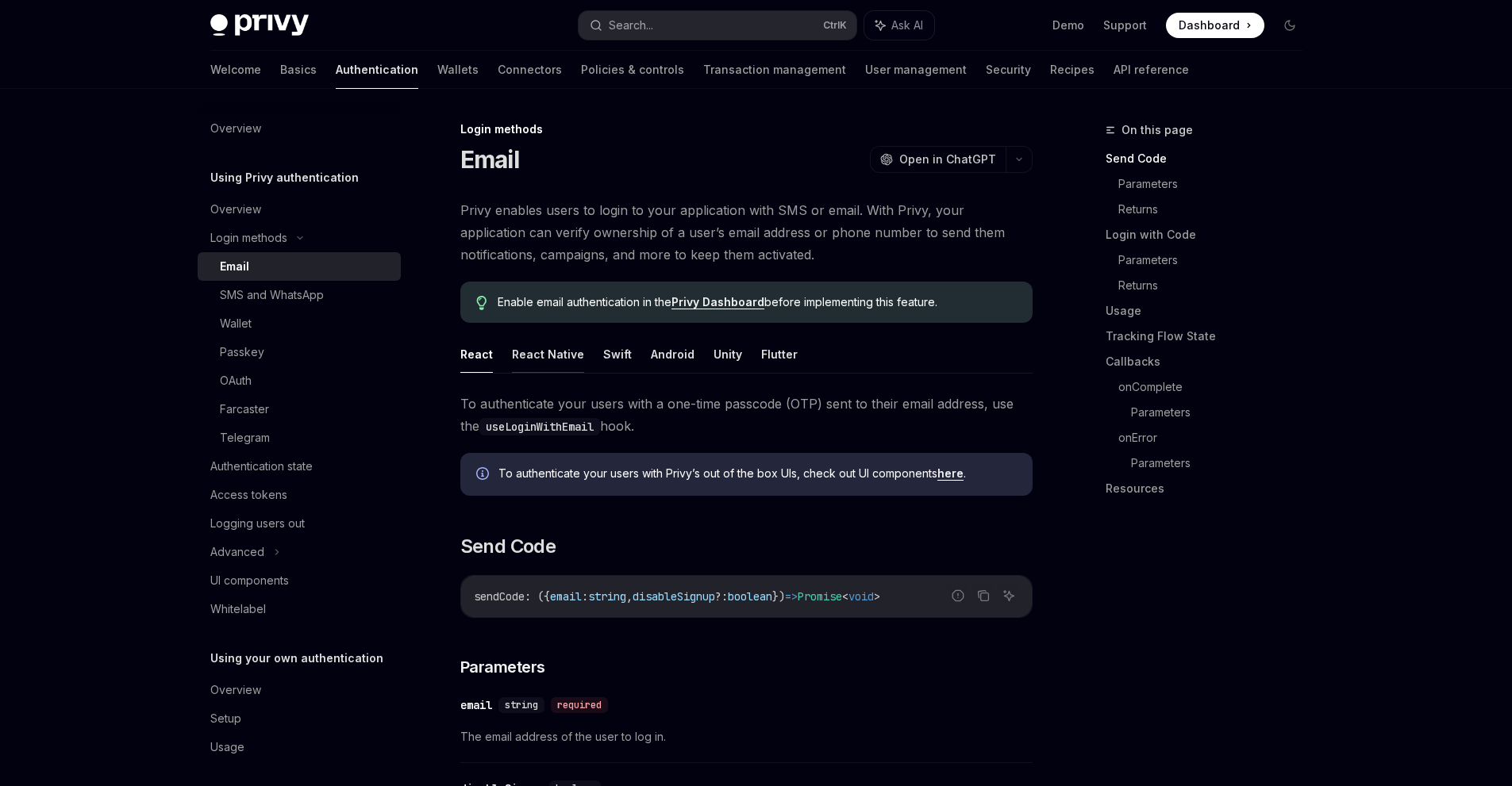
click at [564, 361] on button "React Native" at bounding box center [547, 354] width 73 height 38
click at [606, 358] on button "Swift" at bounding box center [618, 354] width 29 height 38
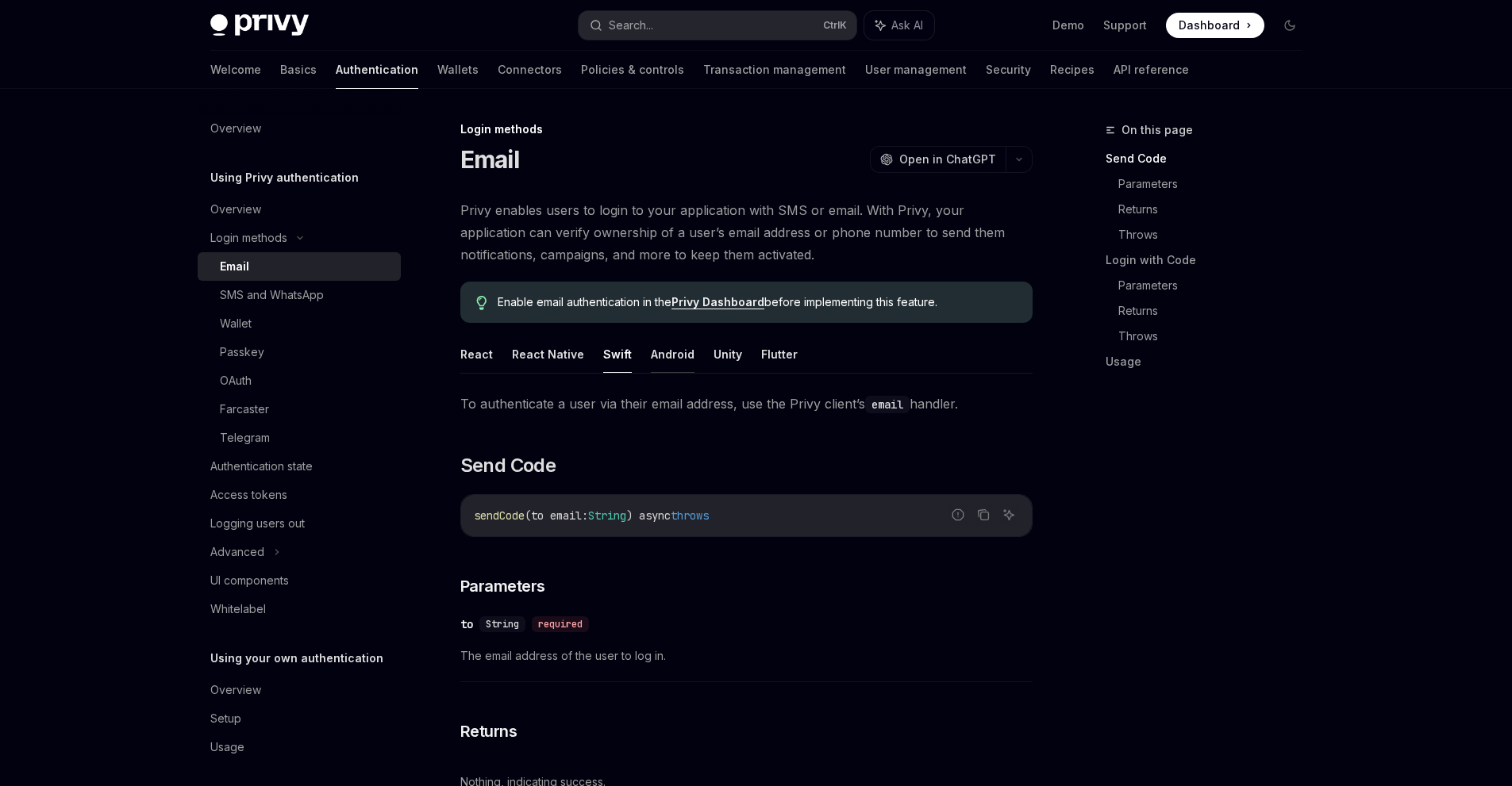
click at [661, 355] on button "Android" at bounding box center [672, 354] width 44 height 38
click at [719, 354] on button "Unity" at bounding box center [728, 354] width 29 height 38
click at [774, 353] on button "Flutter" at bounding box center [779, 354] width 37 height 38
click at [696, 358] on ul "React React Native Swift Android Unity Flutter" at bounding box center [746, 354] width 572 height 38
click at [713, 354] on button "Unity" at bounding box center [728, 354] width 29 height 38
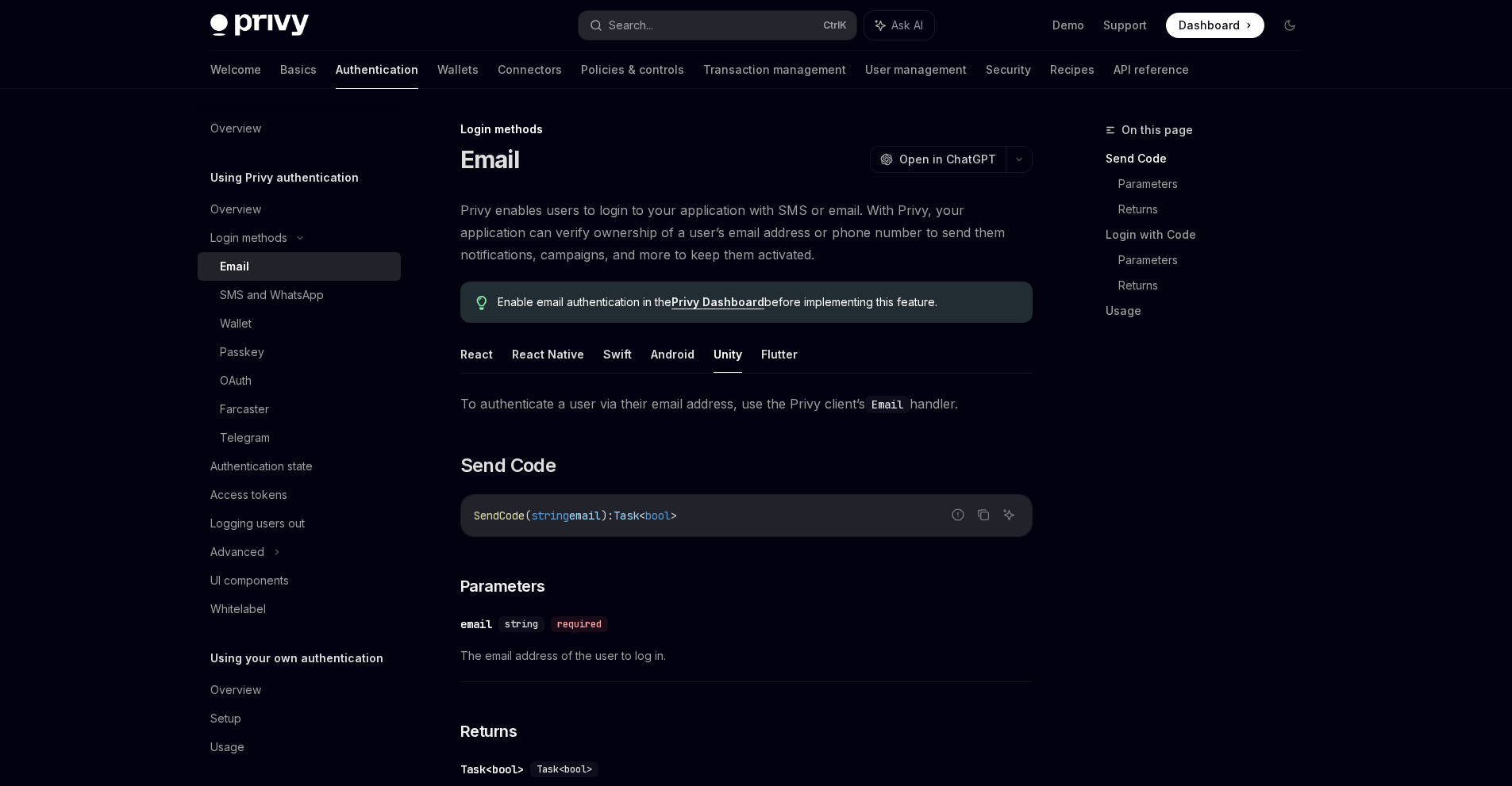
click at [635, 359] on ul "React React Native Swift Android Unity Flutter" at bounding box center [746, 354] width 572 height 38
click at [574, 362] on button "React Native" at bounding box center [547, 354] width 73 height 38
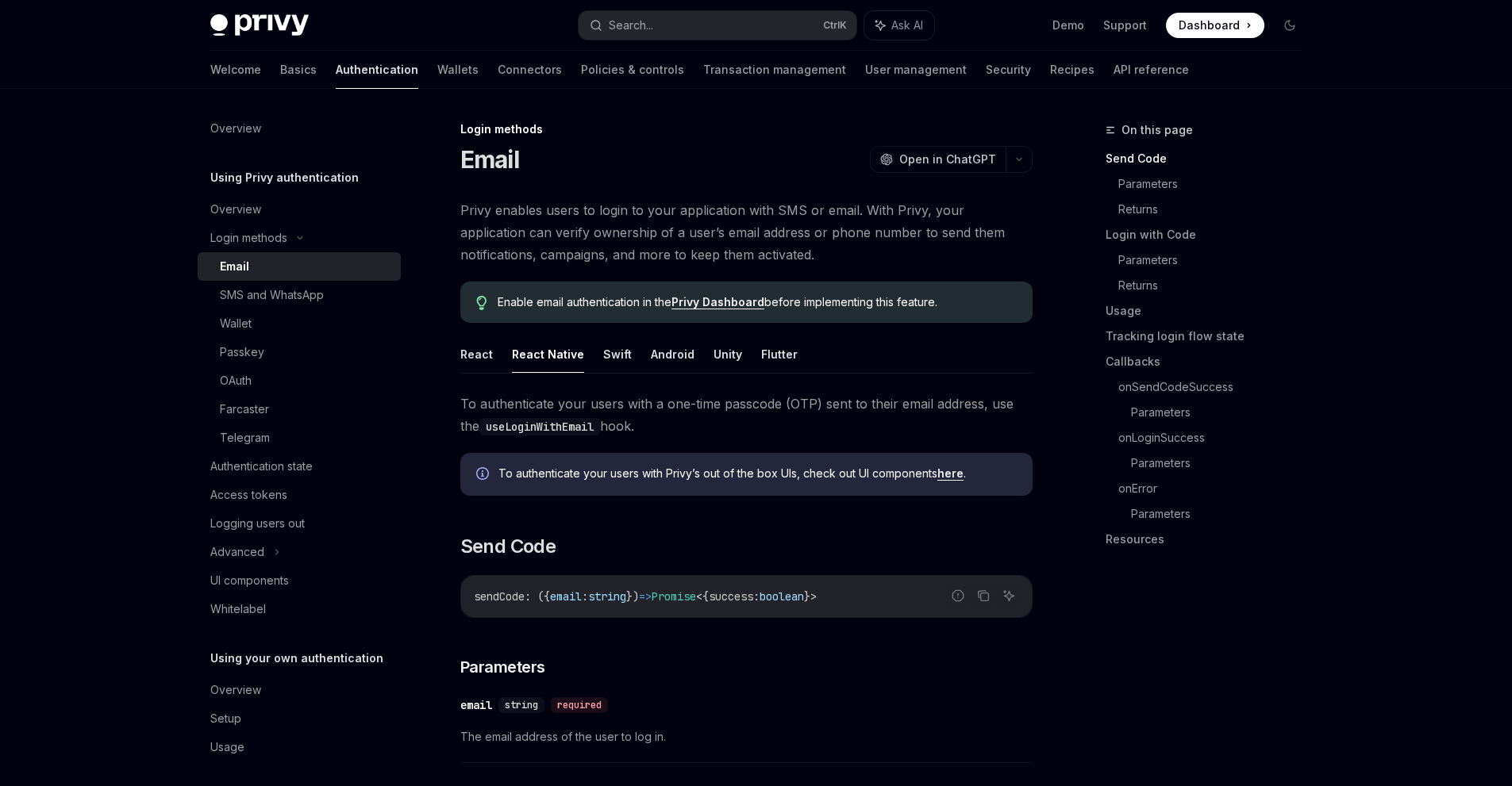
click at [519, 361] on button "React Native" at bounding box center [547, 354] width 73 height 38
click at [495, 362] on ul "React React Native Swift Android Unity Flutter" at bounding box center [746, 354] width 572 height 38
click at [472, 367] on button "React" at bounding box center [477, 354] width 33 height 38
type textarea "*"
